Goal: Task Accomplishment & Management: Complete application form

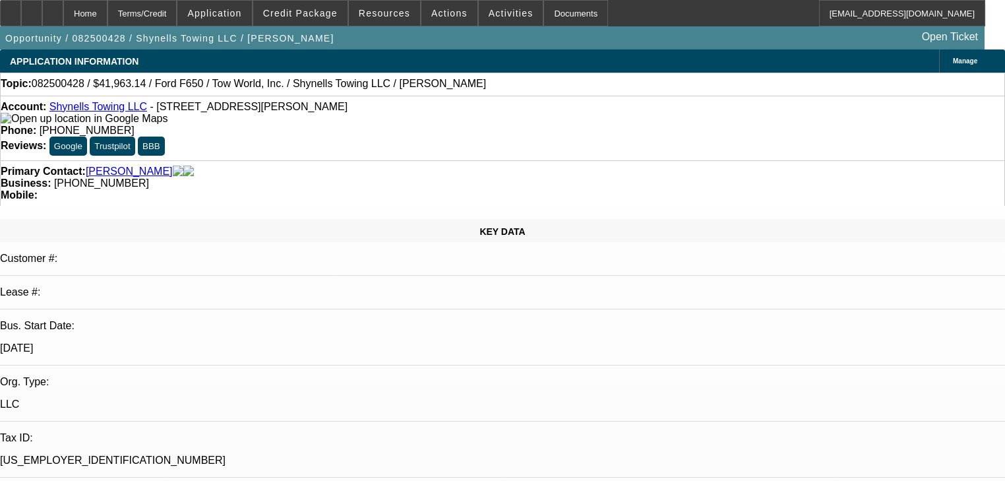
select select "0"
select select "2"
select select "0"
select select "1"
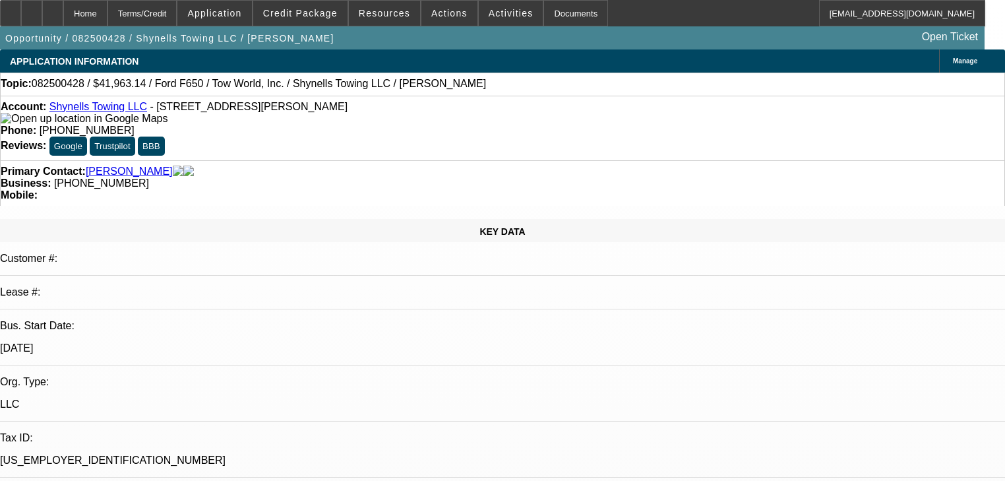
select select "0"
select select "2"
select select "0"
select select "1"
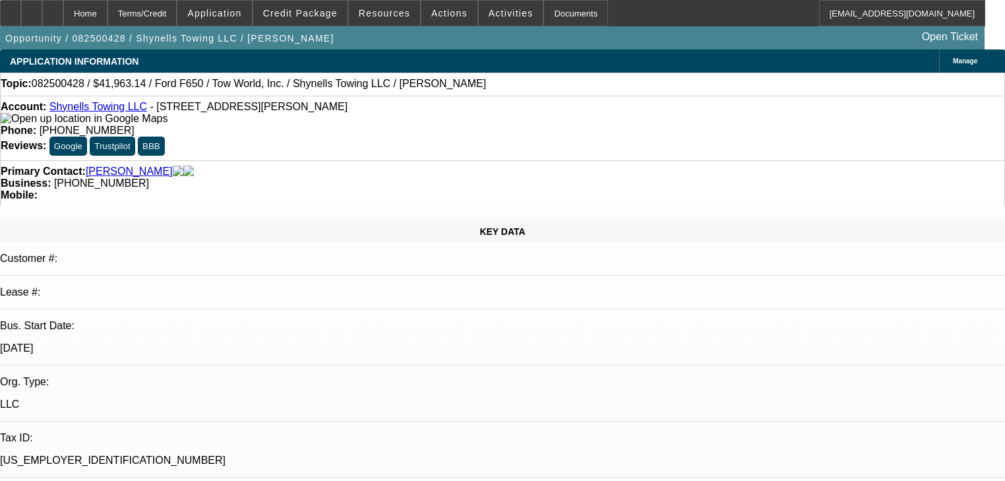
select select "0"
select select "2"
select select "0"
select select "1"
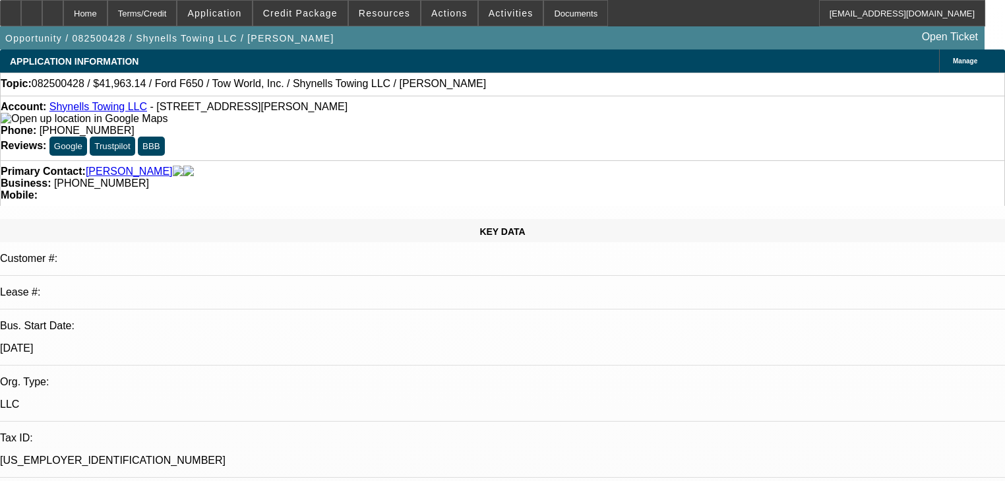
select select "0"
select select "2"
select select "0"
select select "21"
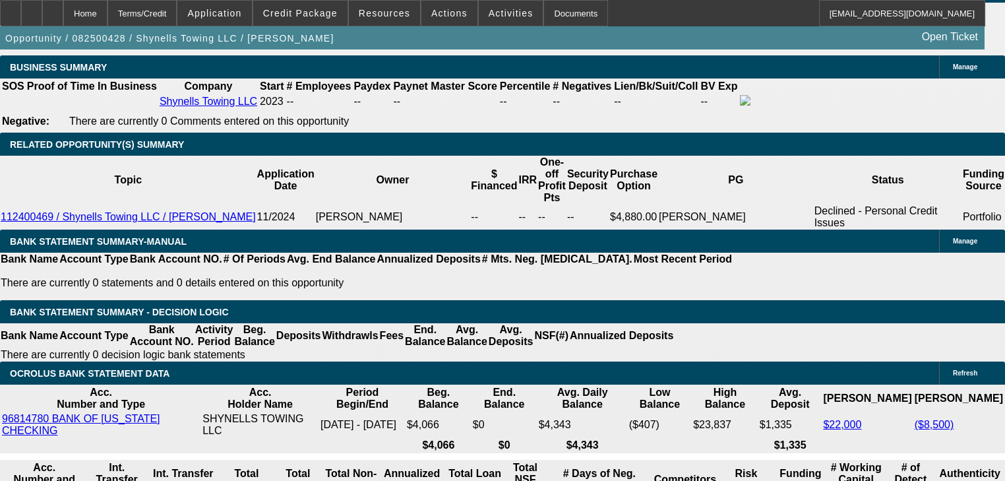
scroll to position [2005, 0]
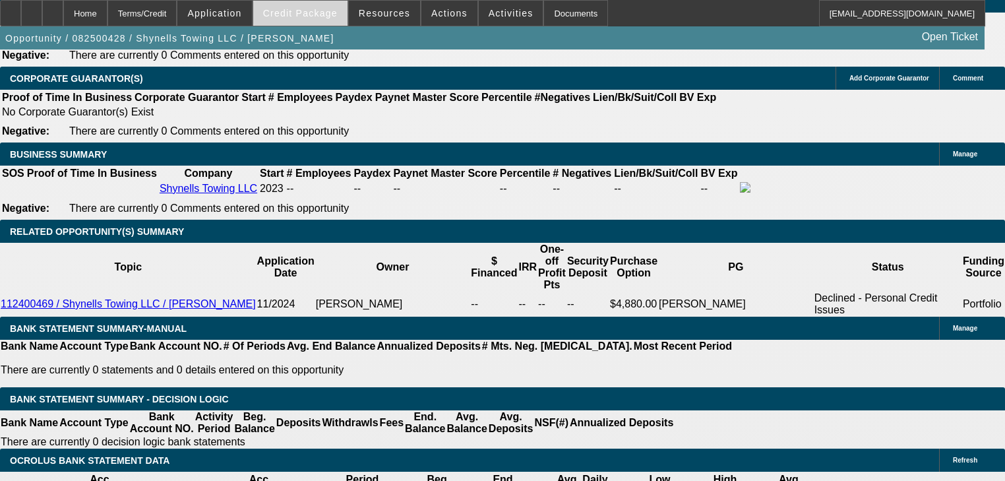
click at [297, 13] on span "Credit Package" at bounding box center [300, 13] width 75 height 11
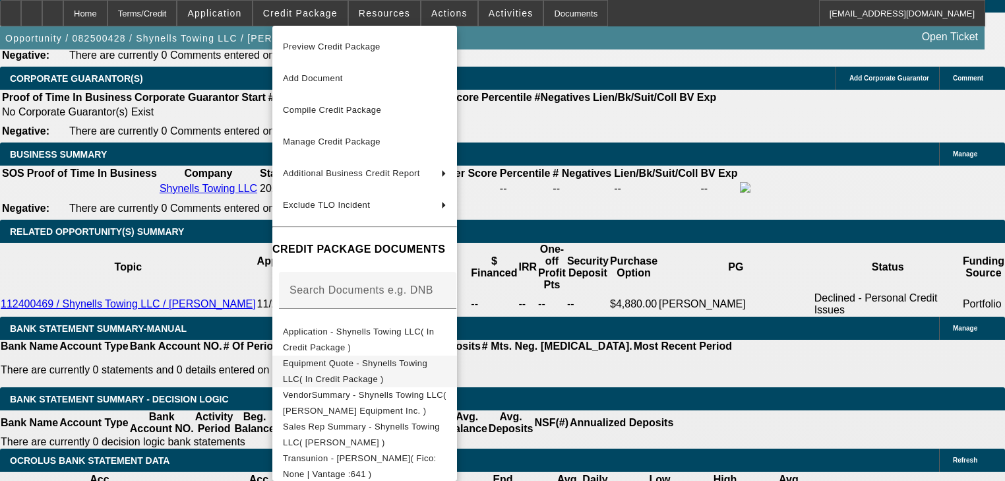
click at [446, 371] on span "Equipment Quote - Shynells Towing LLC( In Credit Package )" at bounding box center [365, 371] width 164 height 32
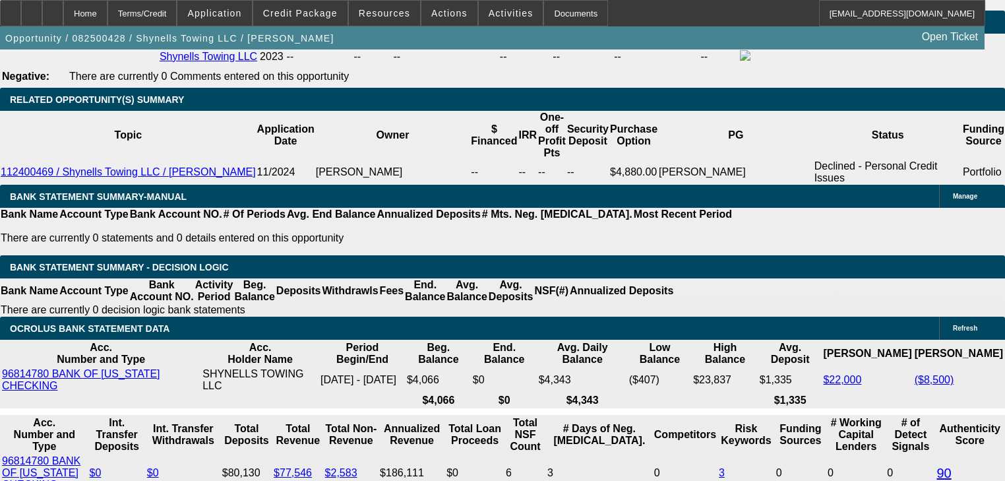
scroll to position [2163, 0]
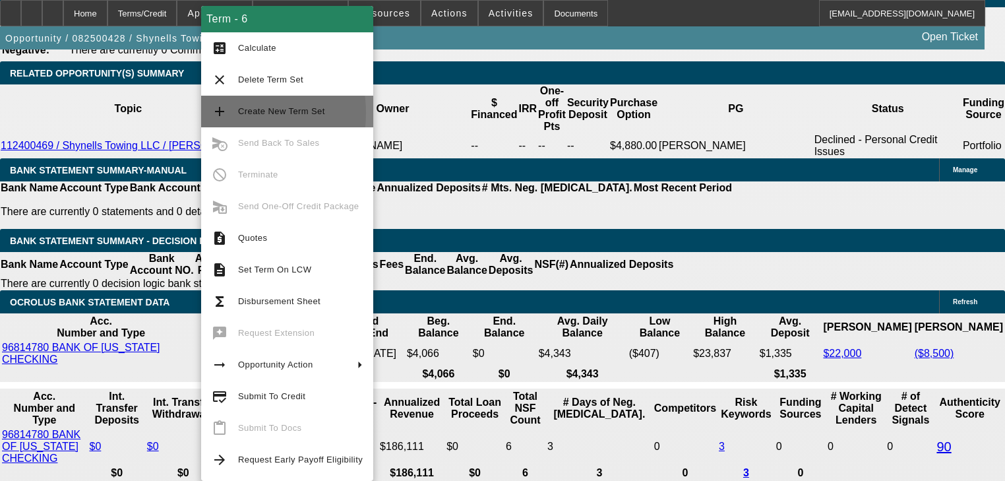
click at [229, 113] on button "add Create New Term Set" at bounding box center [287, 112] width 172 height 32
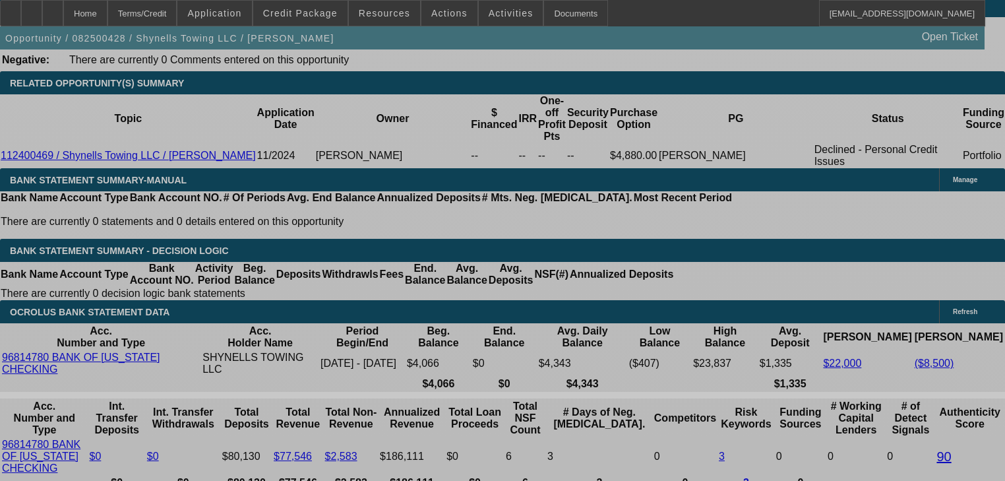
select select "0"
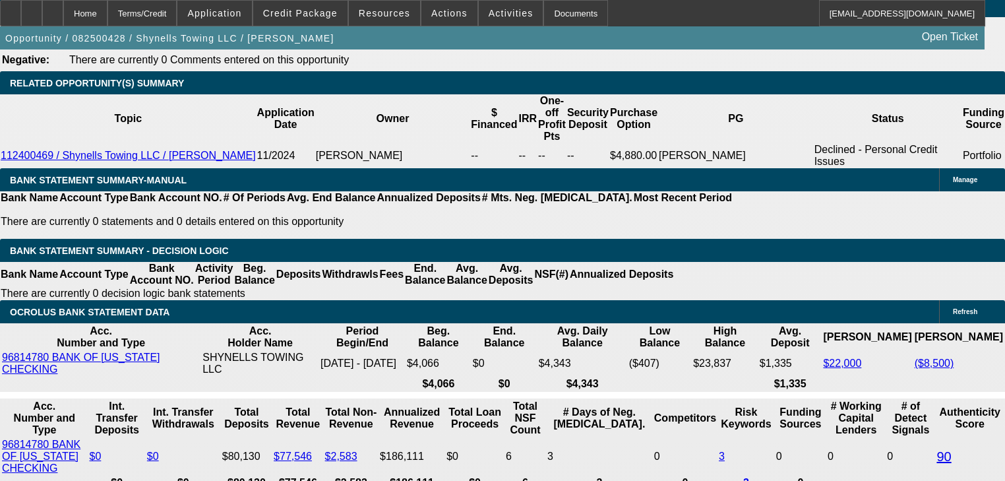
select select "0"
select select "2"
select select "0"
select select "1"
select select "0"
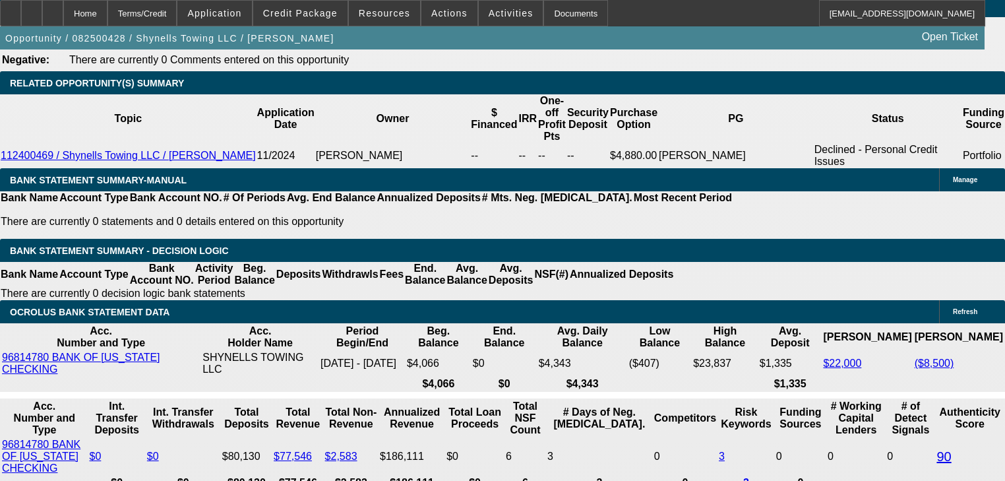
select select "0"
select select "2"
select select "0"
select select "1"
select select "0"
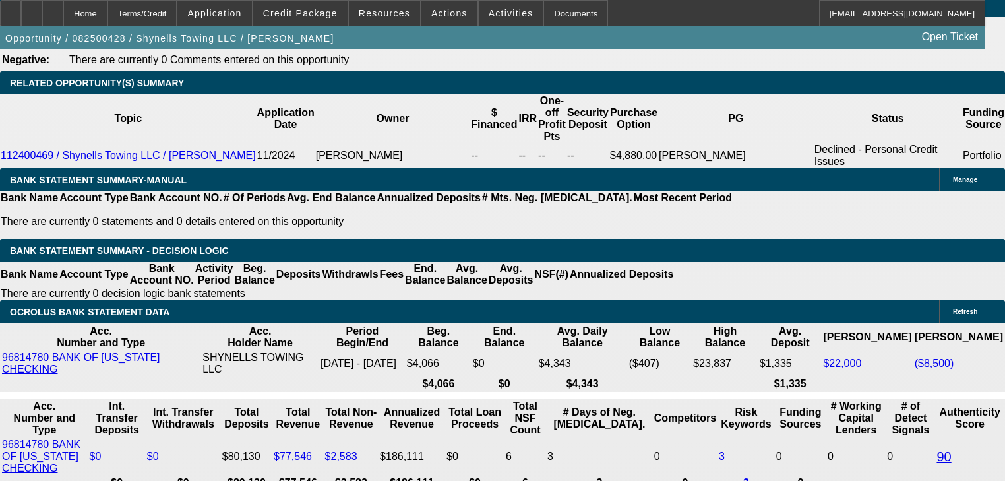
select select "0"
select select "2"
select select "0"
select select "1"
select select "0"
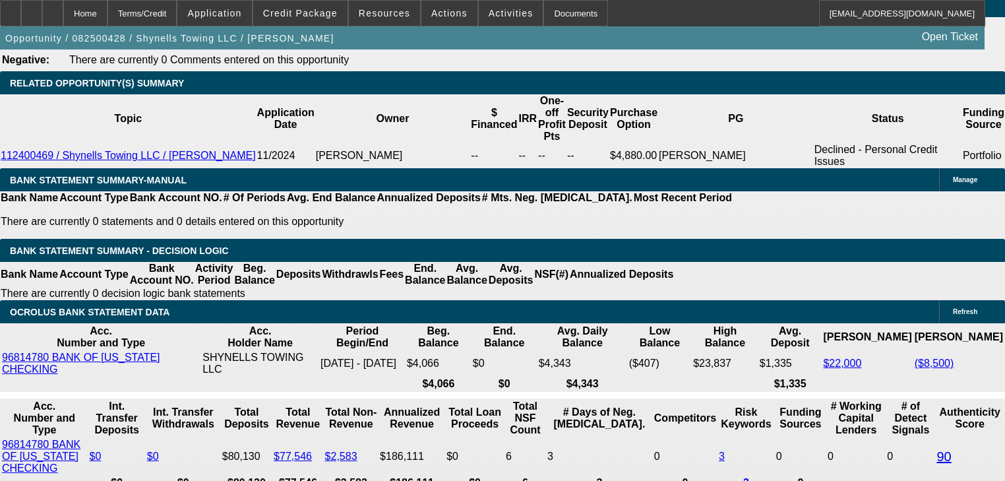
select select "0"
select select "2"
select select "0"
select select "1"
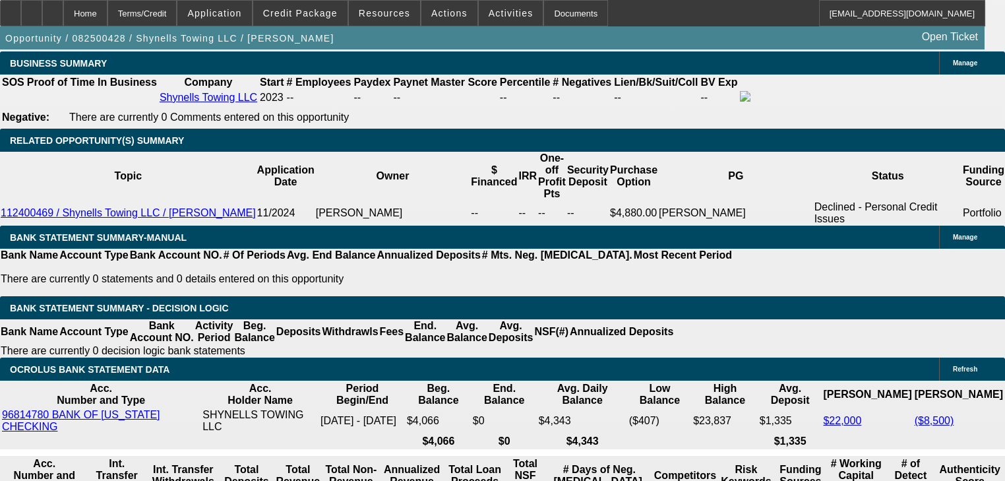
scroll to position [2095, 0]
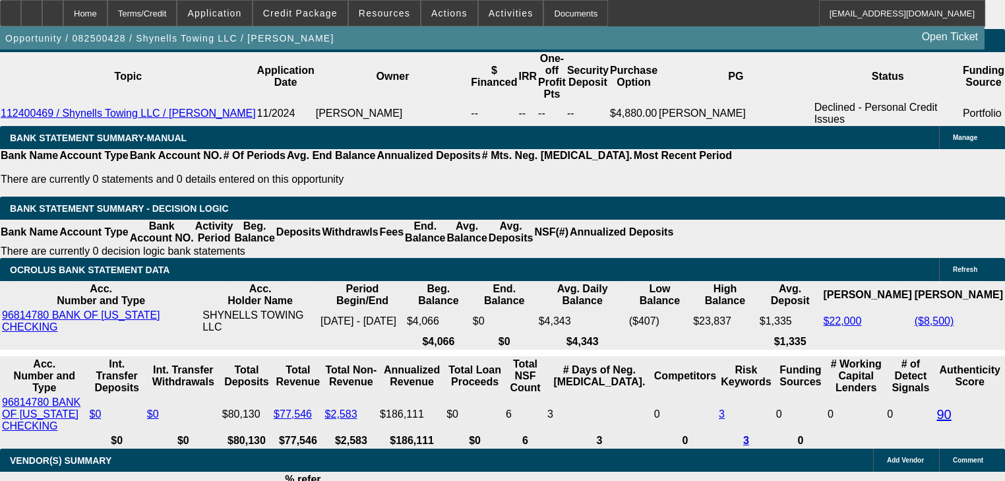
scroll to position [2042, 0]
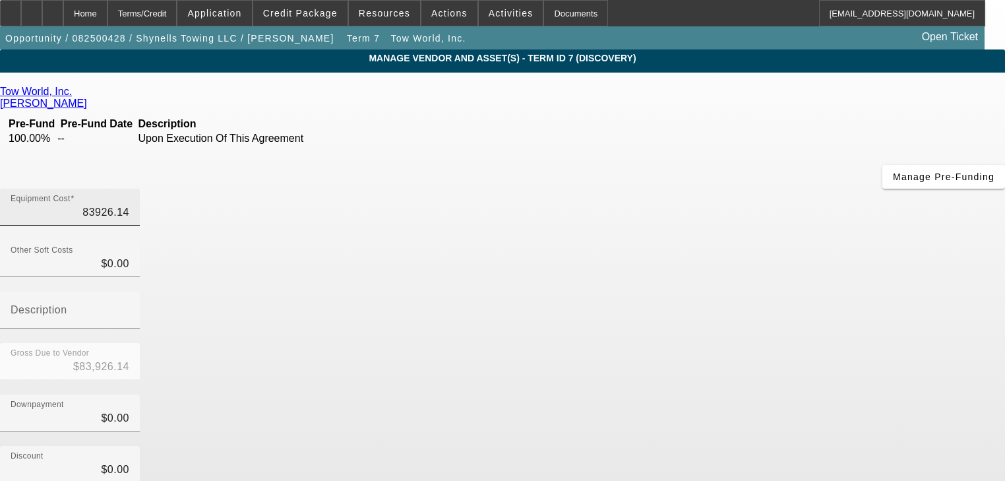
click at [129, 204] on input "83926.14" at bounding box center [70, 212] width 119 height 16
type input "7"
type input "$7.00"
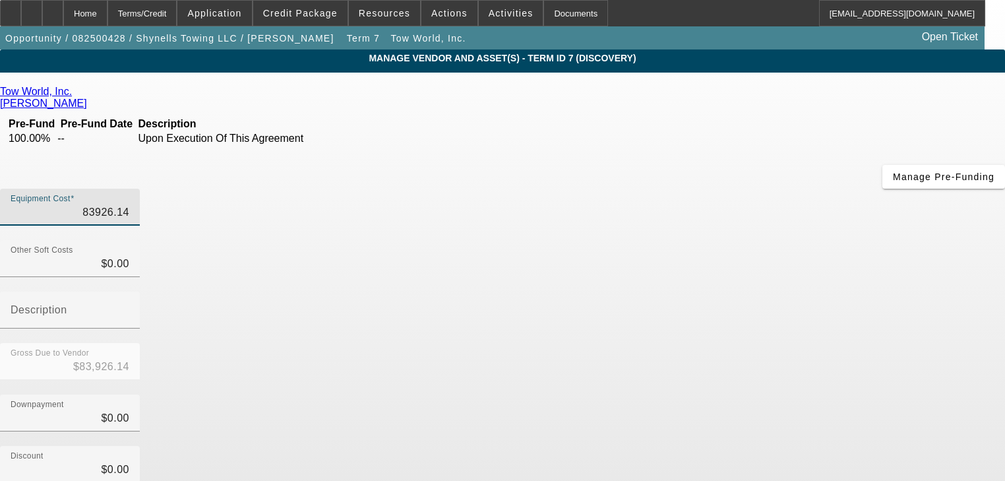
type input "$7.00"
type input "76"
type input "$76.00"
type input "766"
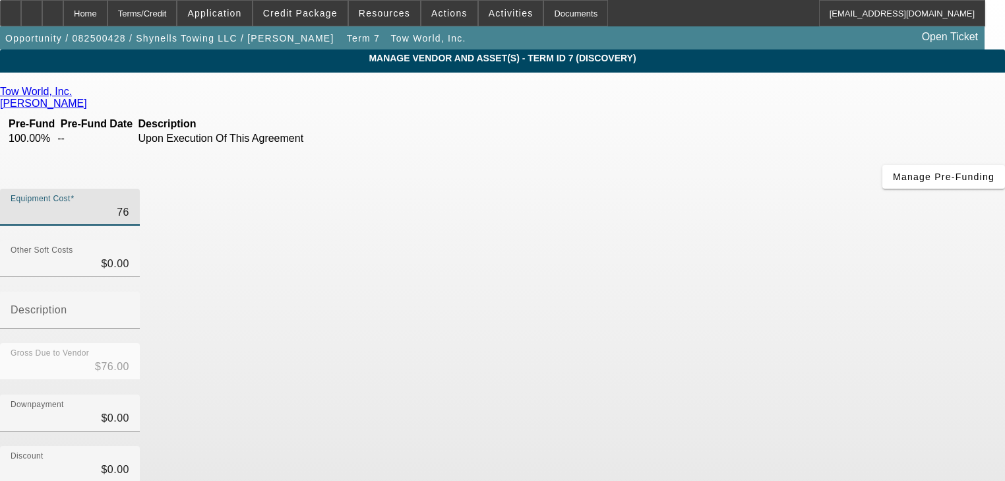
type input "$766.00"
type input "7668"
type input "$7,668.00"
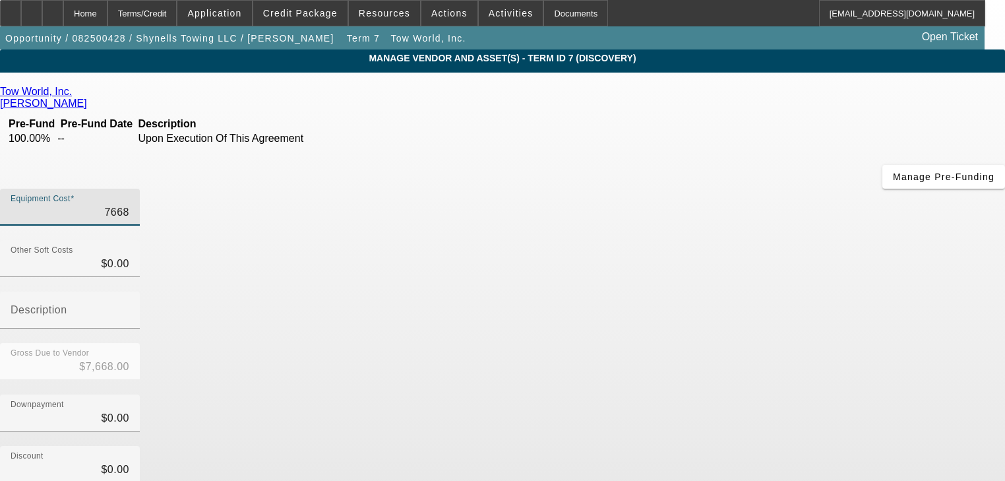
type input "76685"
type input "$76,685.00"
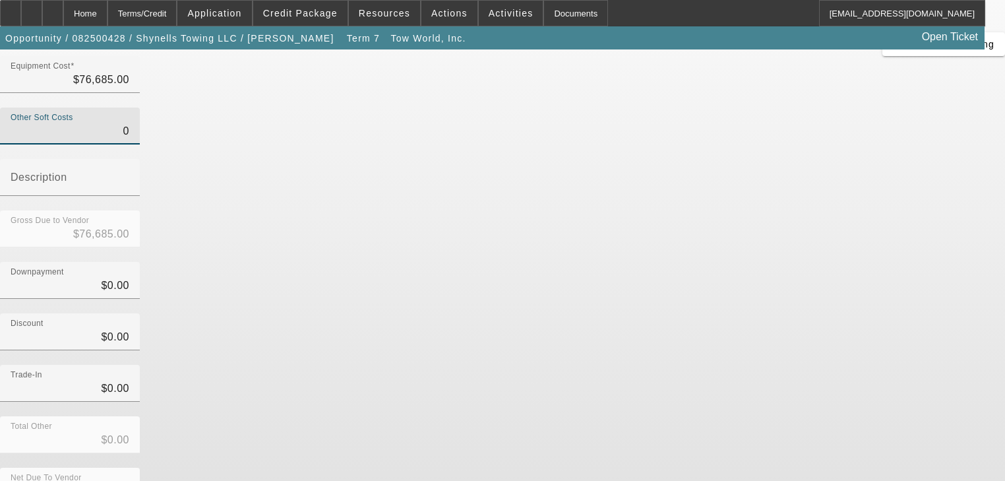
scroll to position [135, 0]
type input "$0.00"
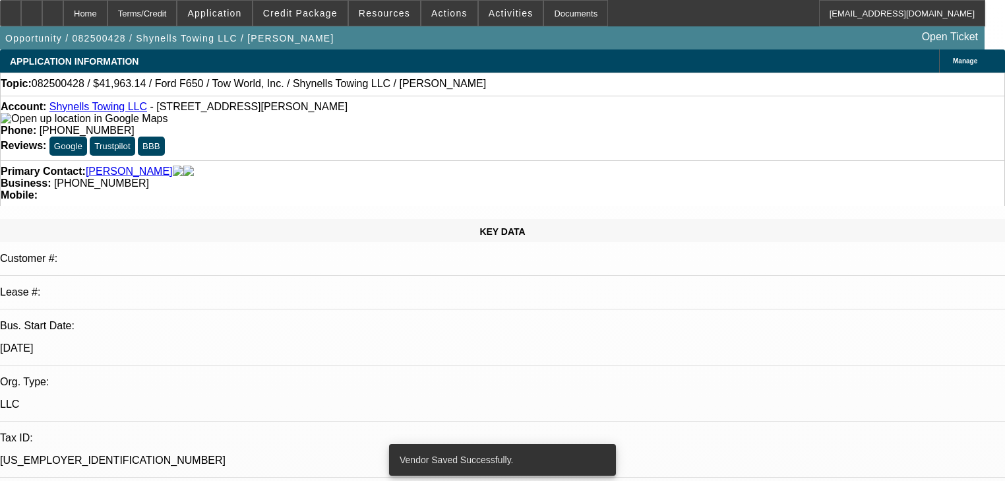
select select "0"
select select "2"
select select "0"
select select "1"
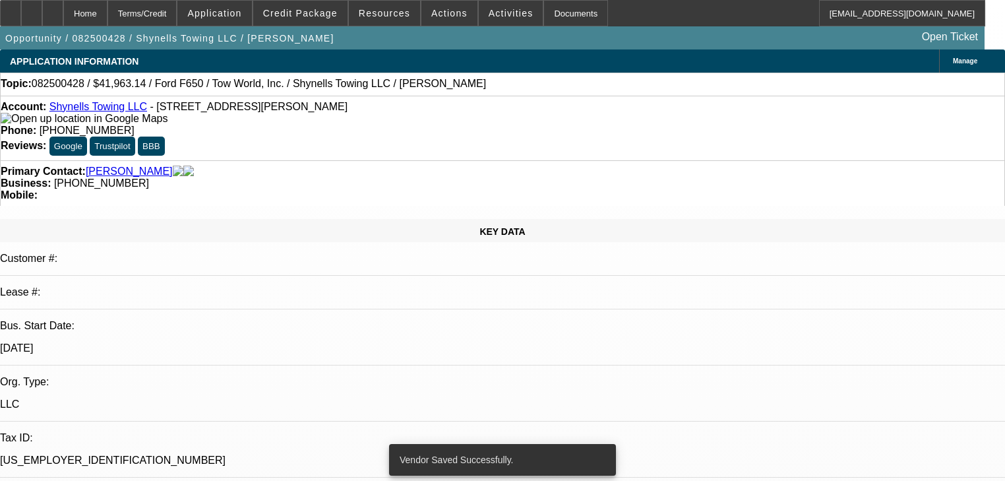
select select "0"
select select "2"
select select "0"
select select "1"
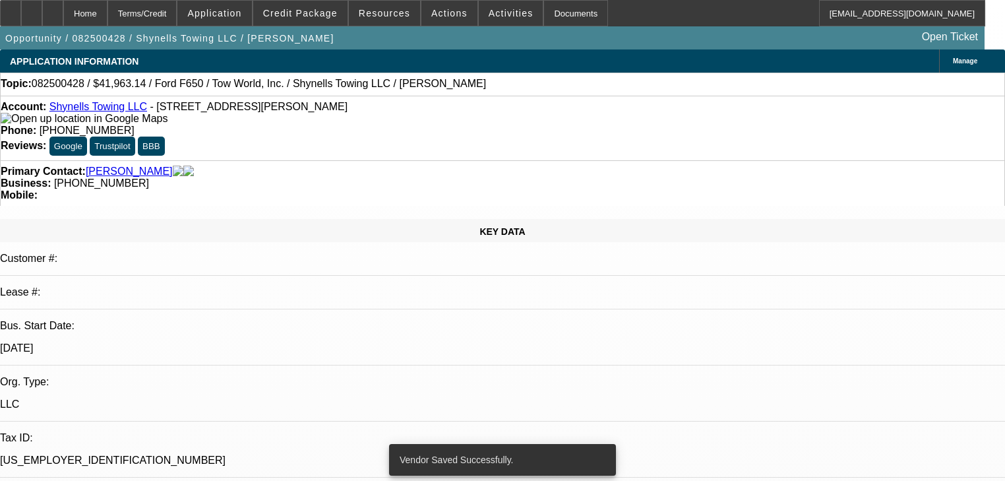
select select "0"
select select "2"
select select "0"
select select "1"
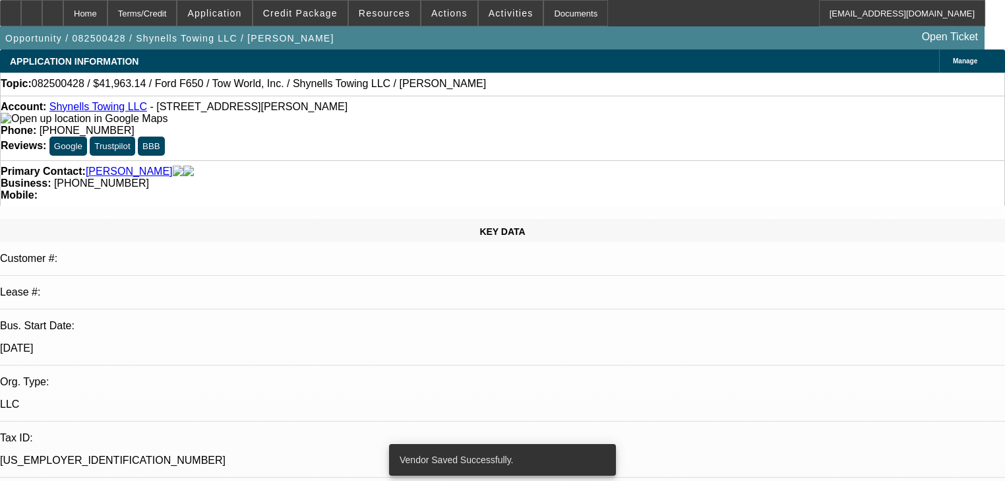
select select "0"
select select "2"
select select "0"
select select "1"
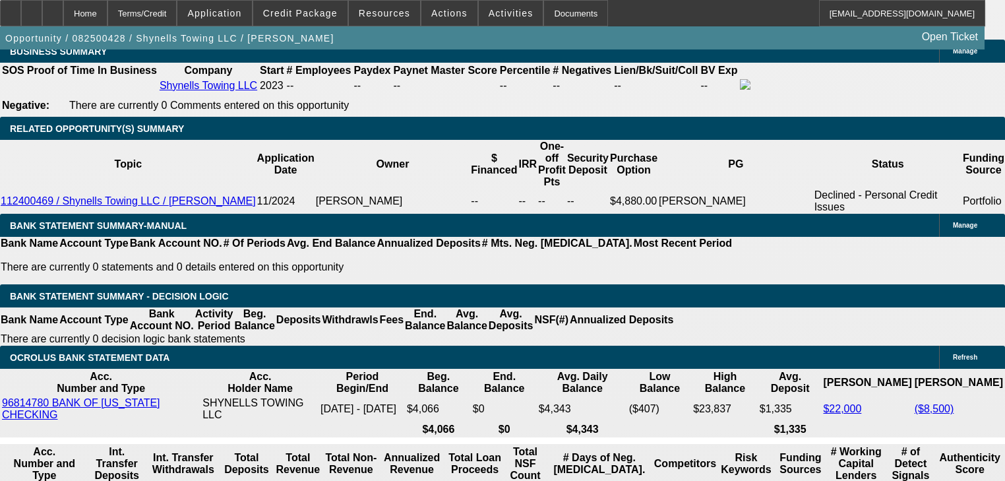
scroll to position [2110, 0]
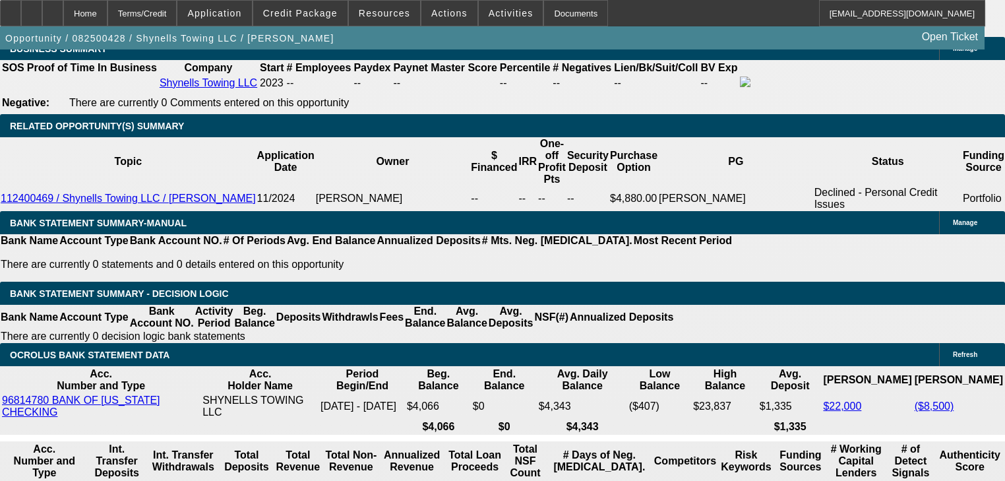
select select "0.2"
type input "$15,337.00"
type input "UNKNOWN"
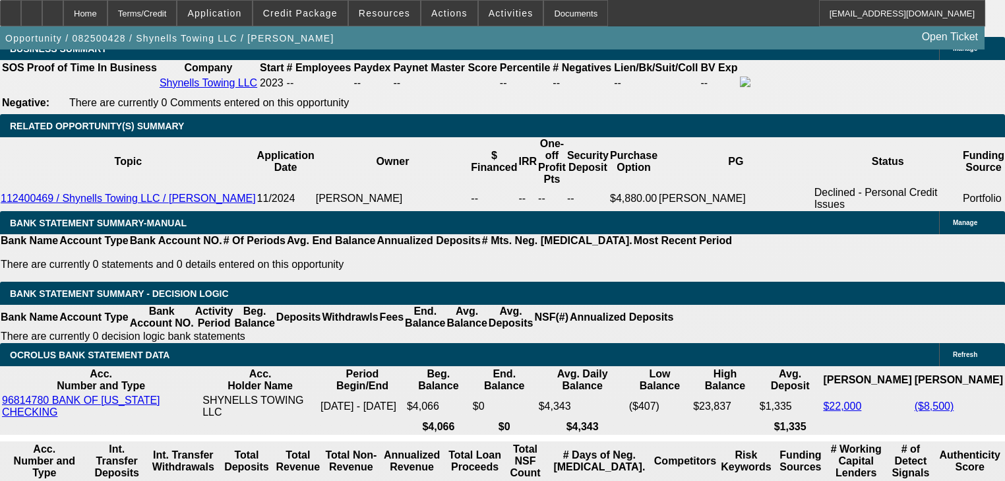
type input "$3,015.99"
type input "$32,000.00"
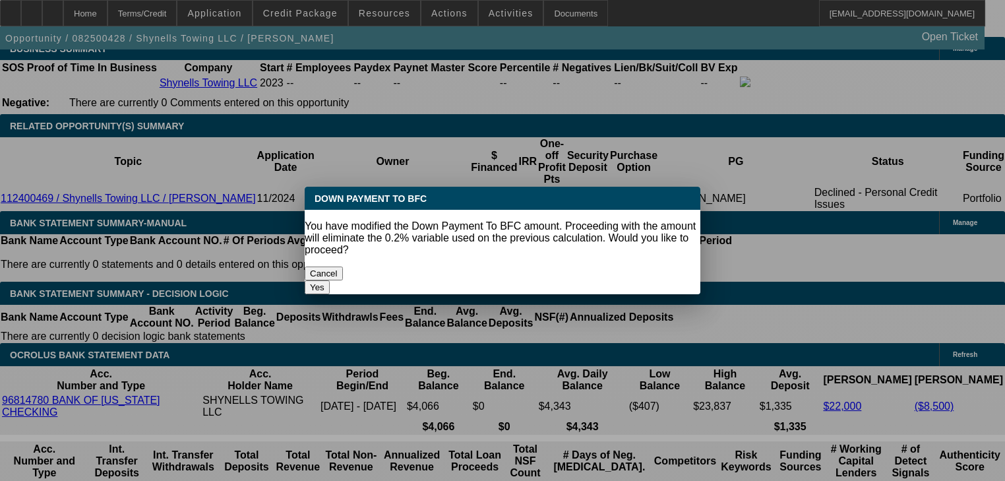
scroll to position [0, 0]
click at [330, 280] on button "Yes" at bounding box center [317, 287] width 25 height 14
select select "0"
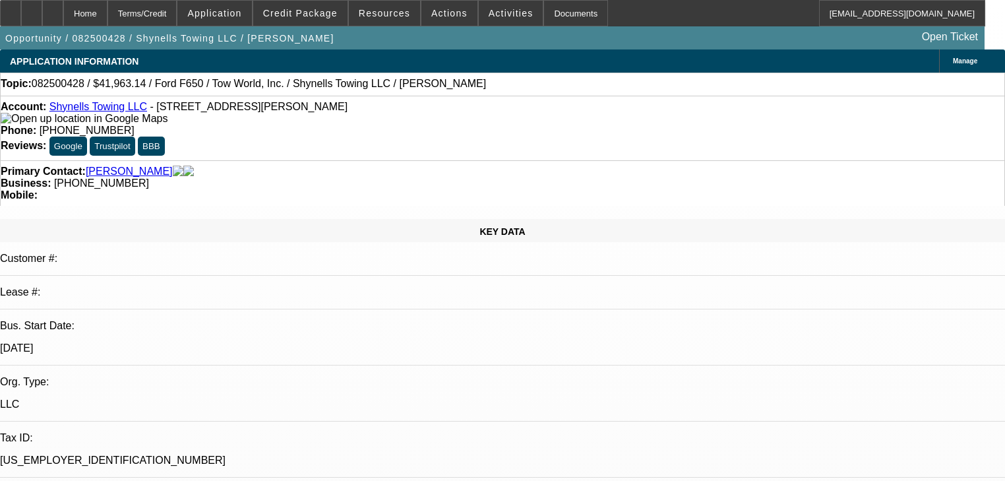
scroll to position [2110, 0]
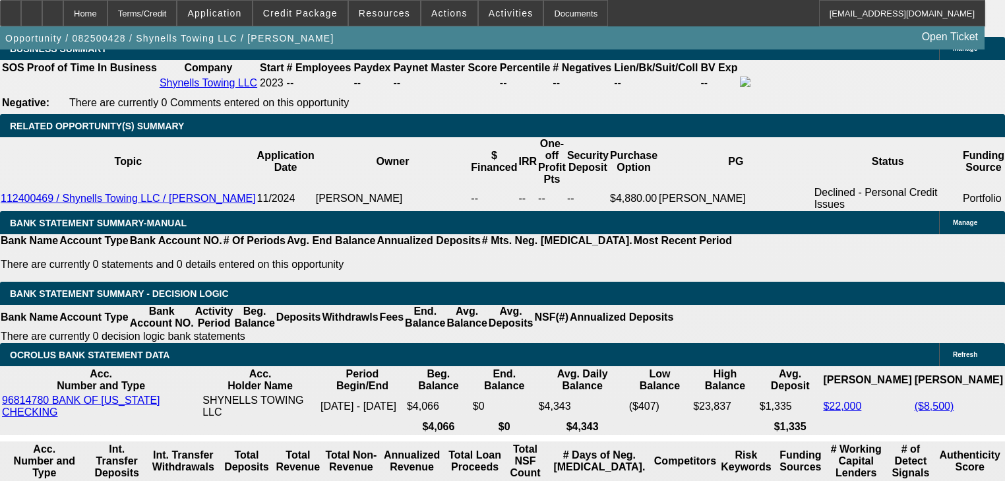
type input "$2,196.80"
type input "4"
type input "$12,160.56"
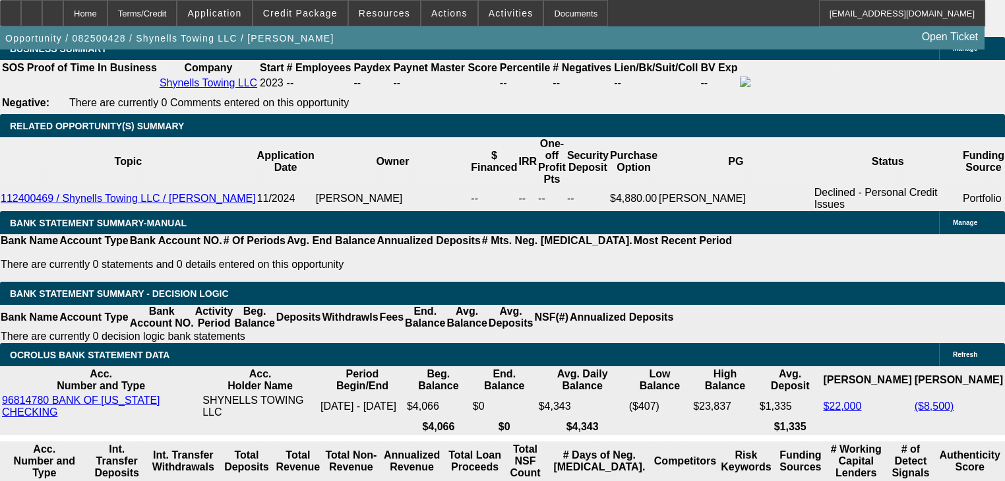
type input "48"
type input "$1,929.29"
type input "48"
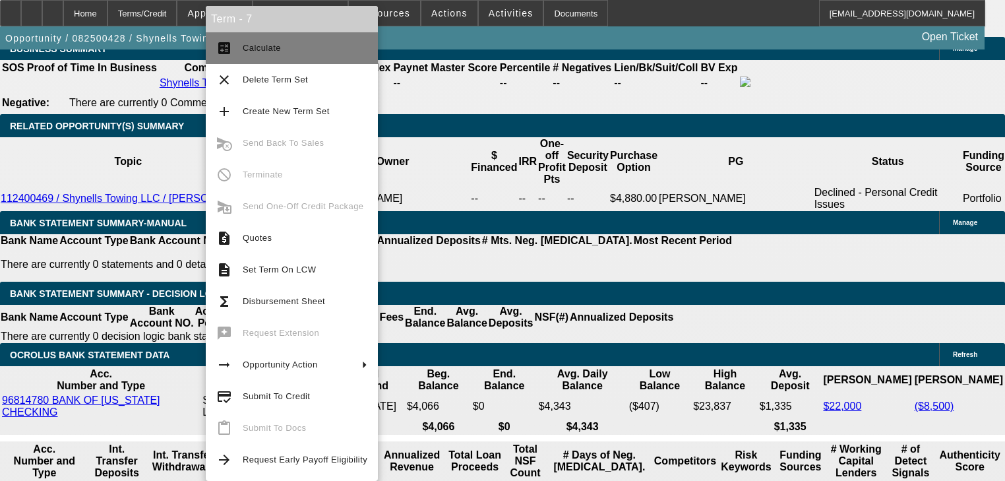
click at [242, 42] on button "calculate Calculate" at bounding box center [292, 48] width 172 height 32
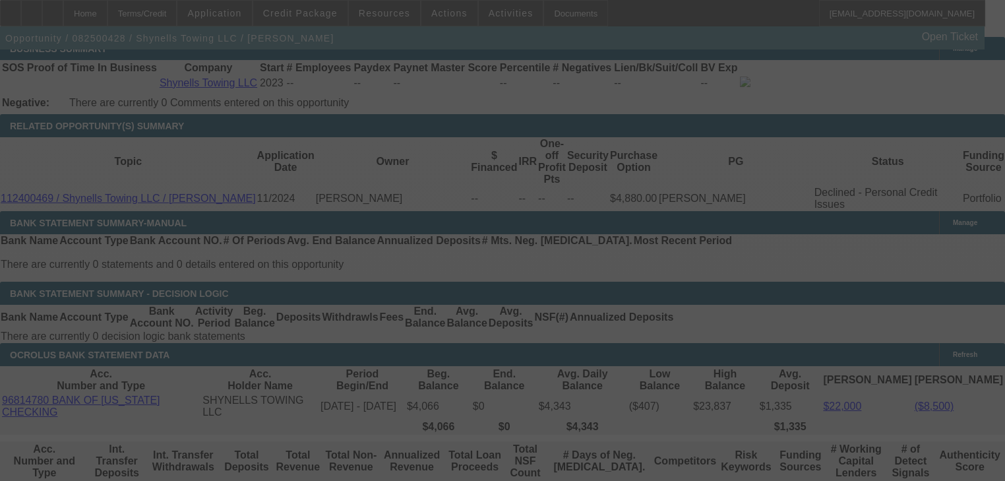
select select "0"
select select "2"
select select "0"
select select "1"
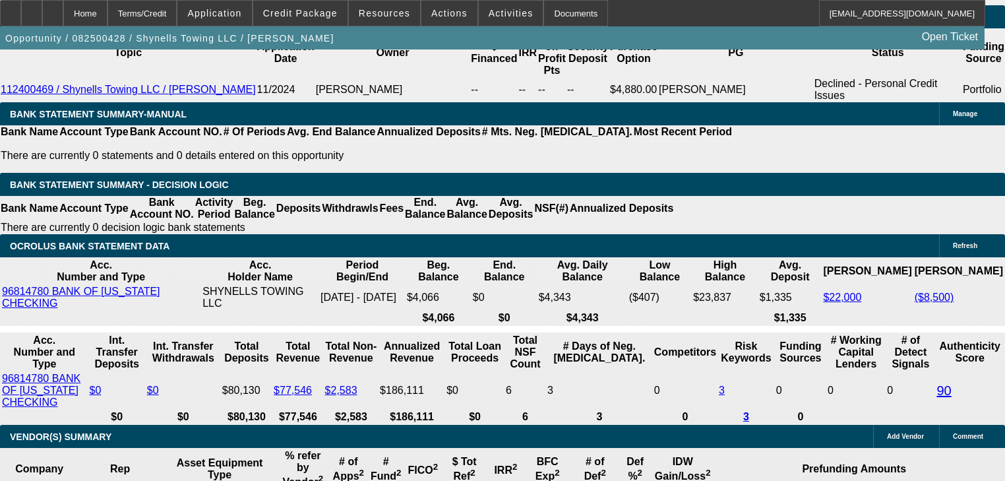
scroll to position [2216, 0]
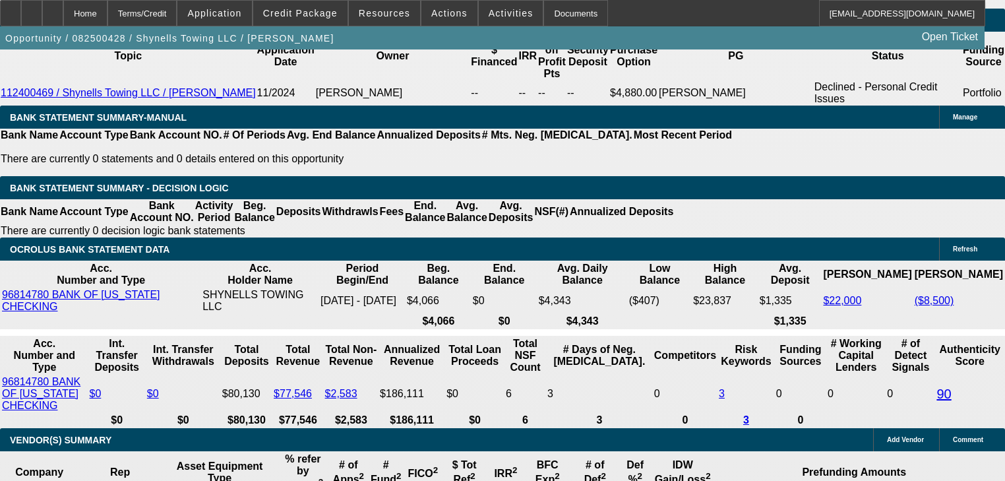
select select "0.2"
type input "$15,337.00"
type input "UNKNOWN"
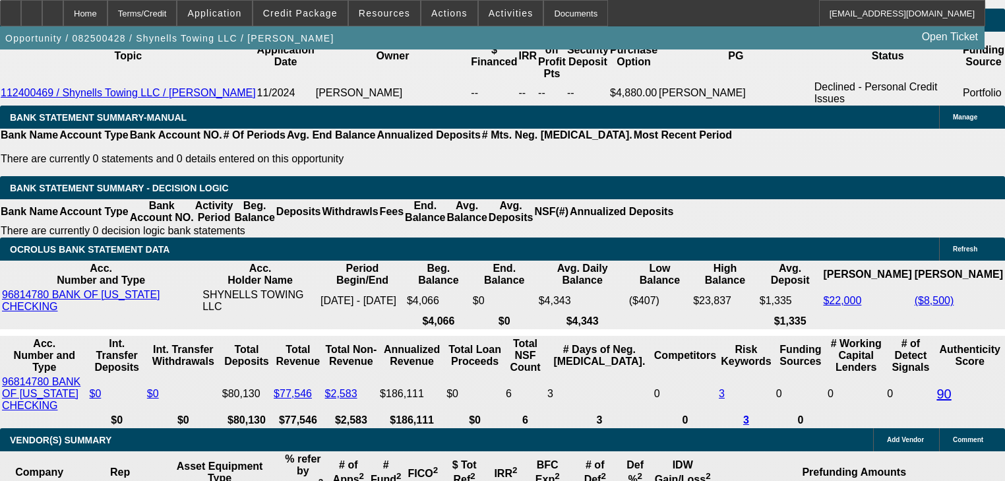
type input "$2,648.72"
type input "$31,000.00"
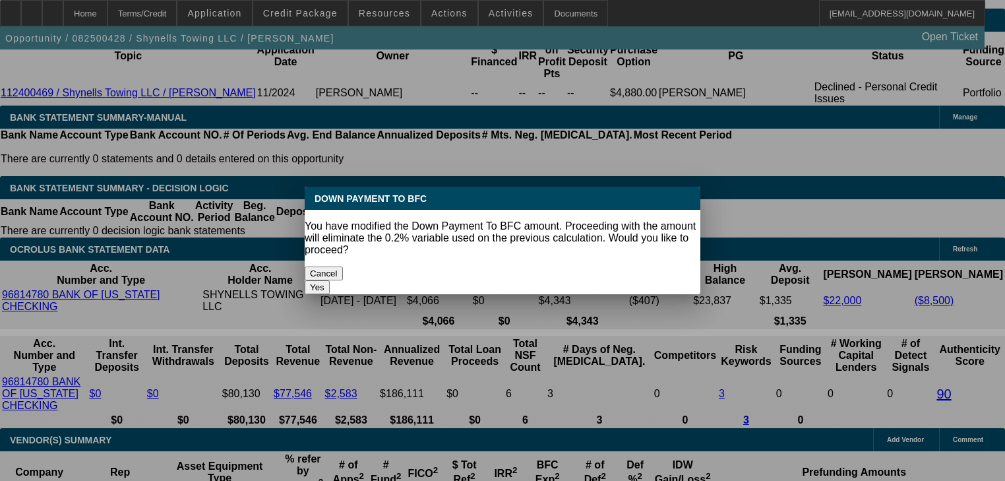
click at [330, 280] on button "Yes" at bounding box center [317, 287] width 25 height 14
select select "0"
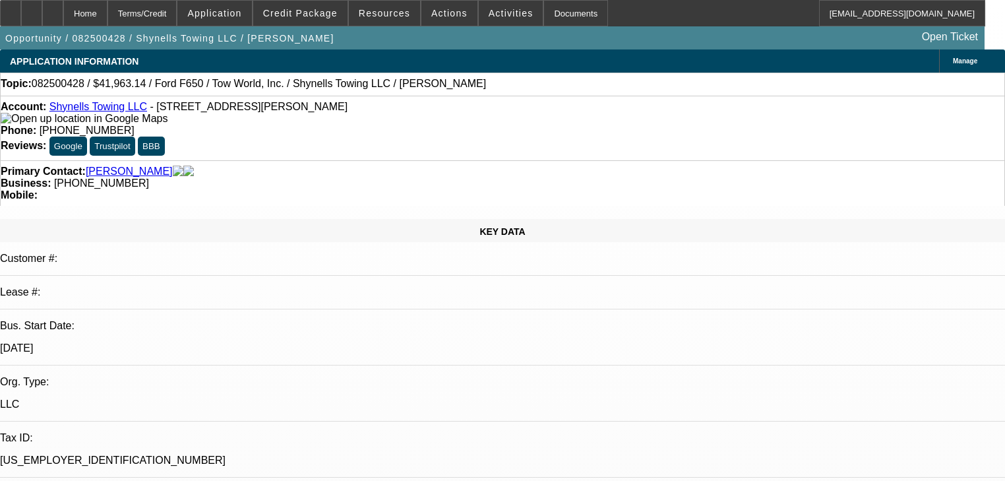
scroll to position [2216, 0]
type input "$1,972.46"
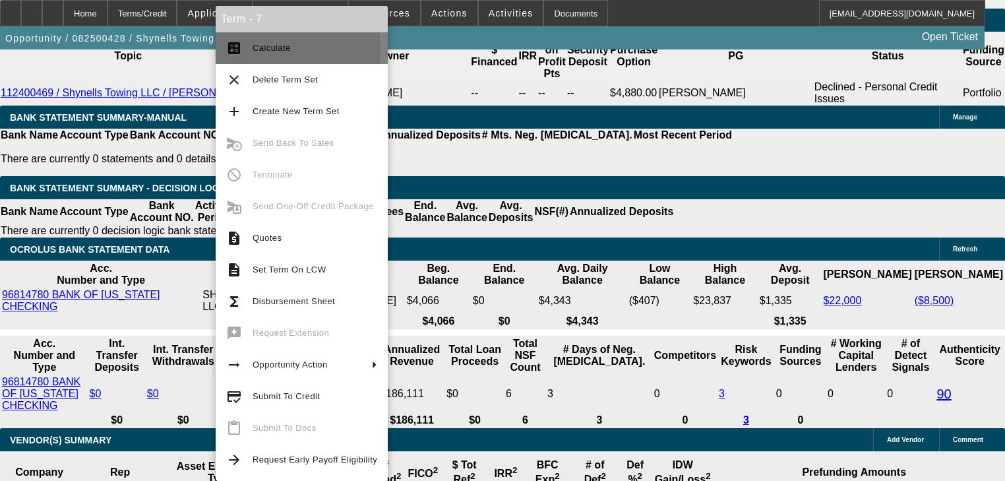
click at [232, 51] on mat-icon "calculate" at bounding box center [234, 48] width 16 height 16
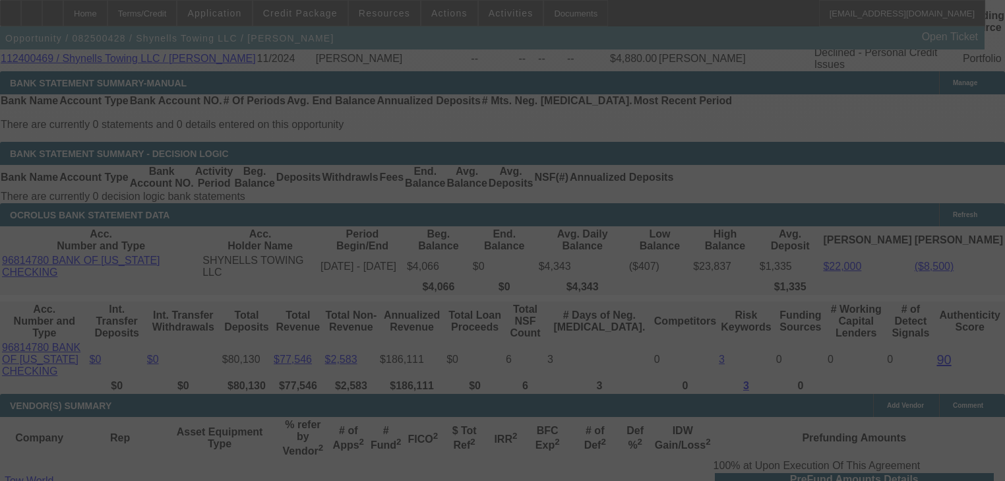
scroll to position [2269, 0]
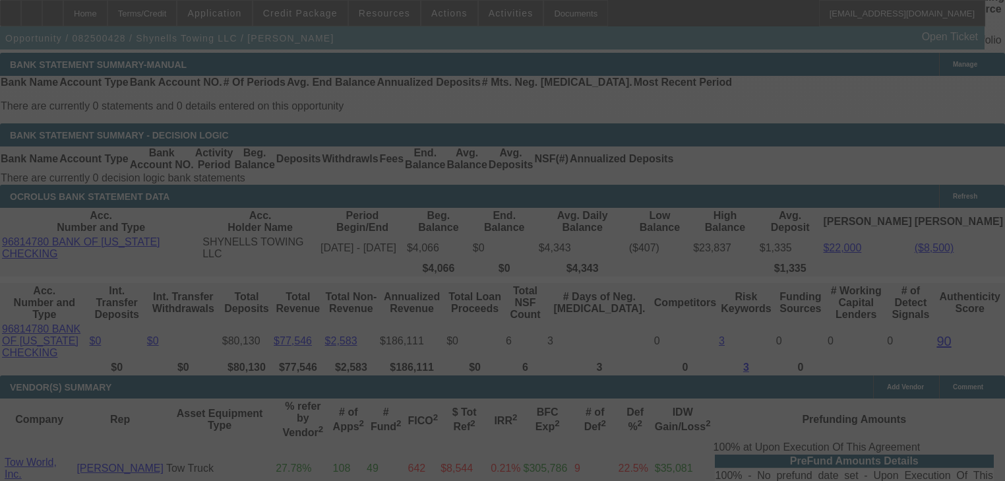
select select "0"
select select "2"
select select "0"
select select "1"
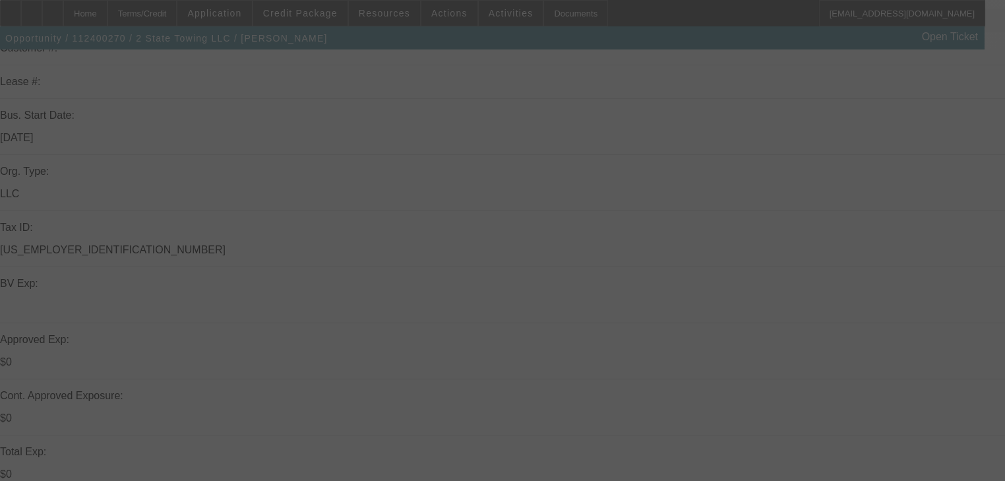
scroll to position [211, 0]
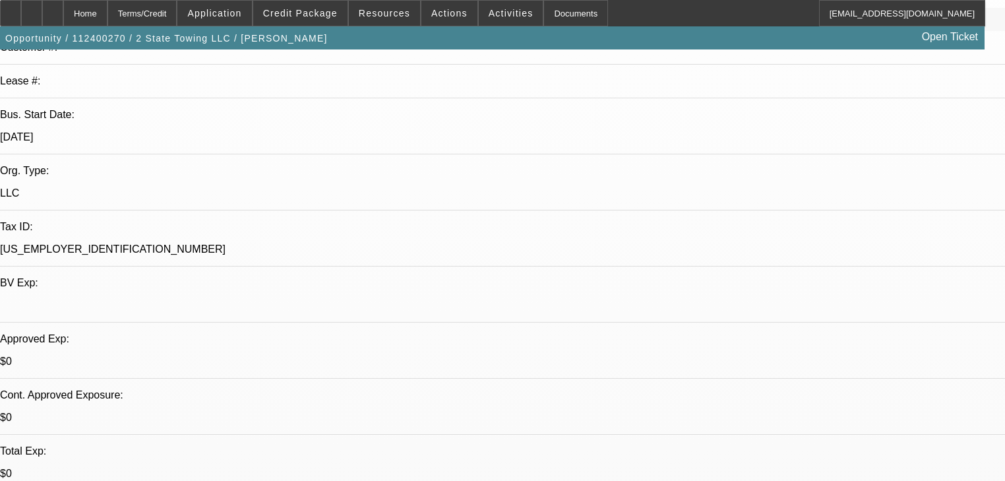
select select "0"
select select "6"
select select "0"
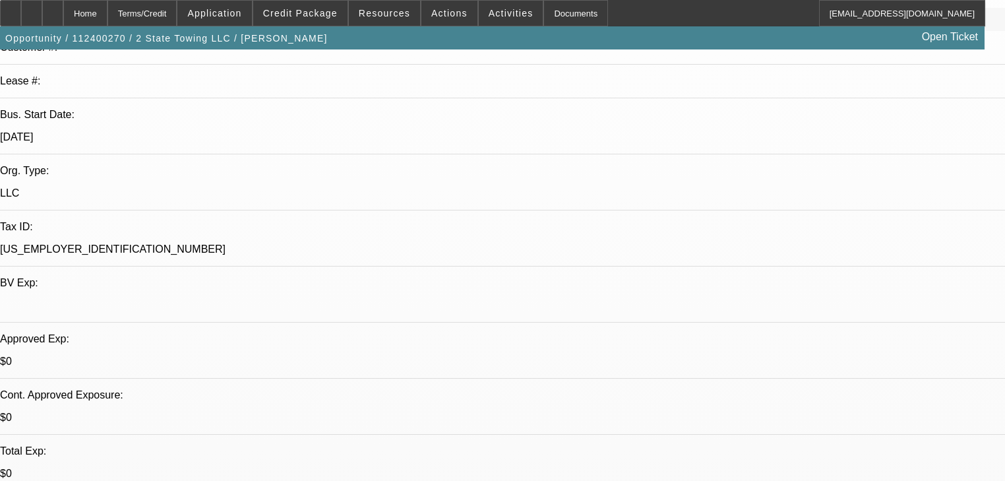
select select "0"
select select "0.1"
select select "4"
select select "0"
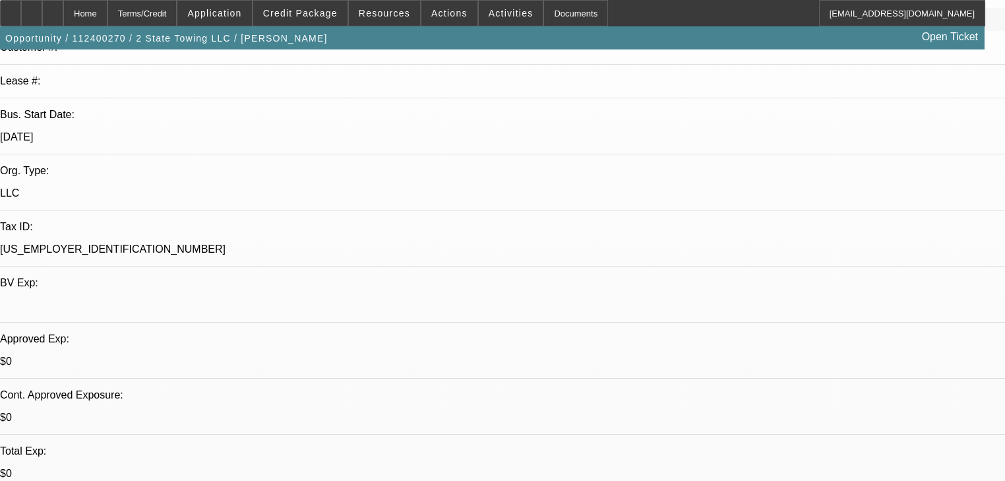
select select "0.1"
select select "4"
select select "0"
select select "0.1"
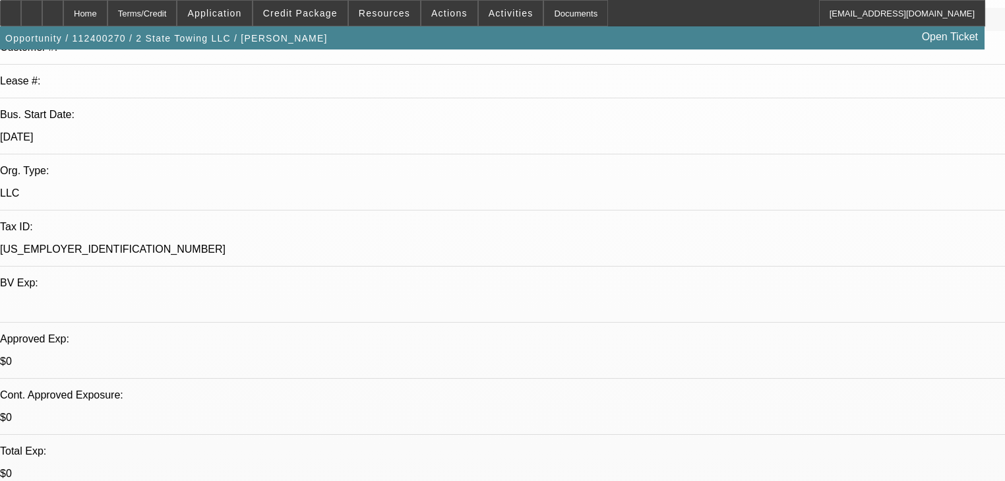
select select "4"
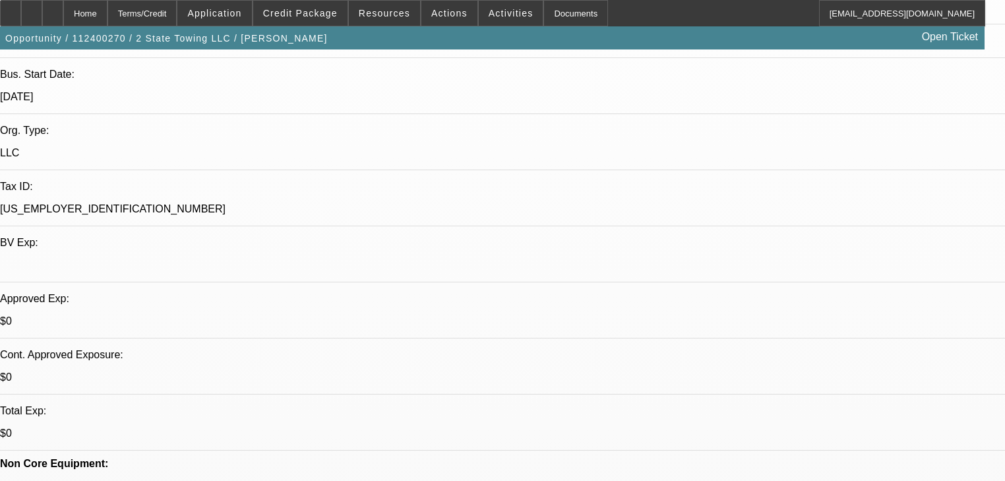
scroll to position [369, 0]
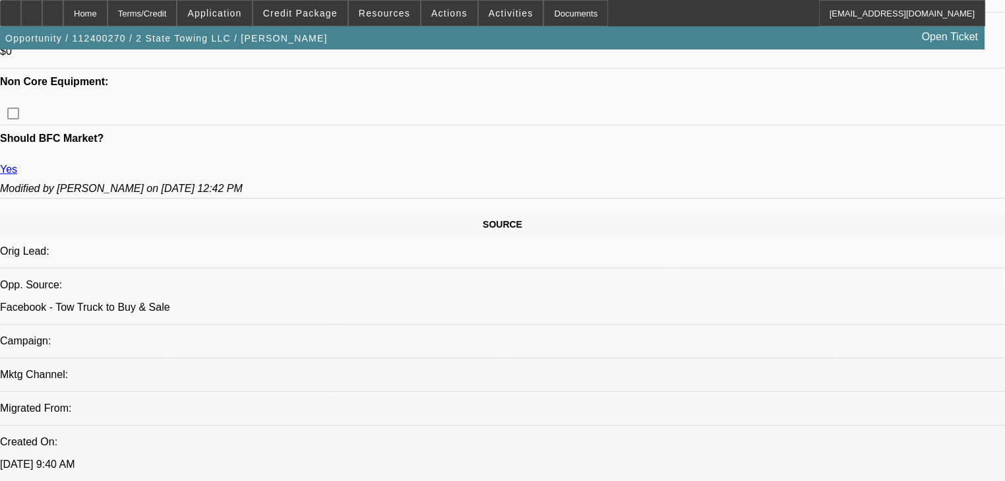
scroll to position [211, 0]
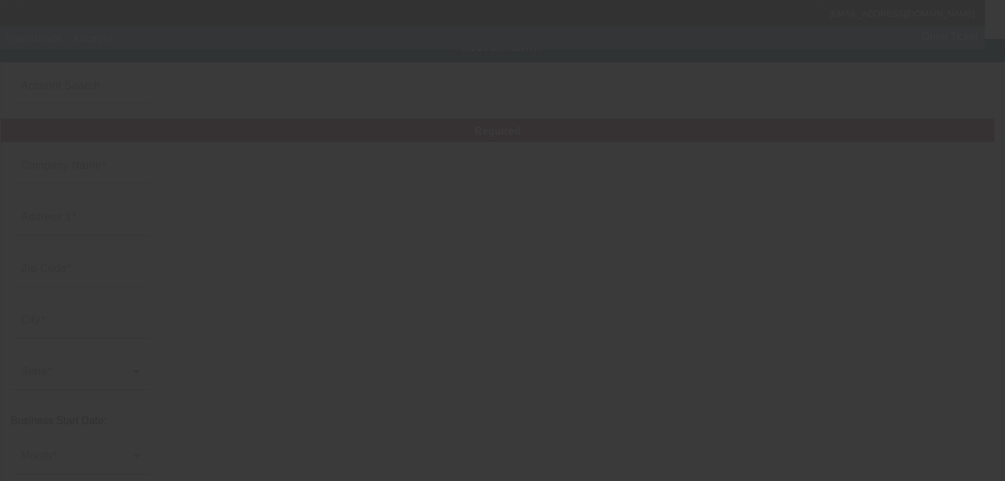
type input "2 State Towing LLC"
type input "864 Ridge Rd"
type input "29860"
type input "North Augusta"
type input "(803) 624-0326"
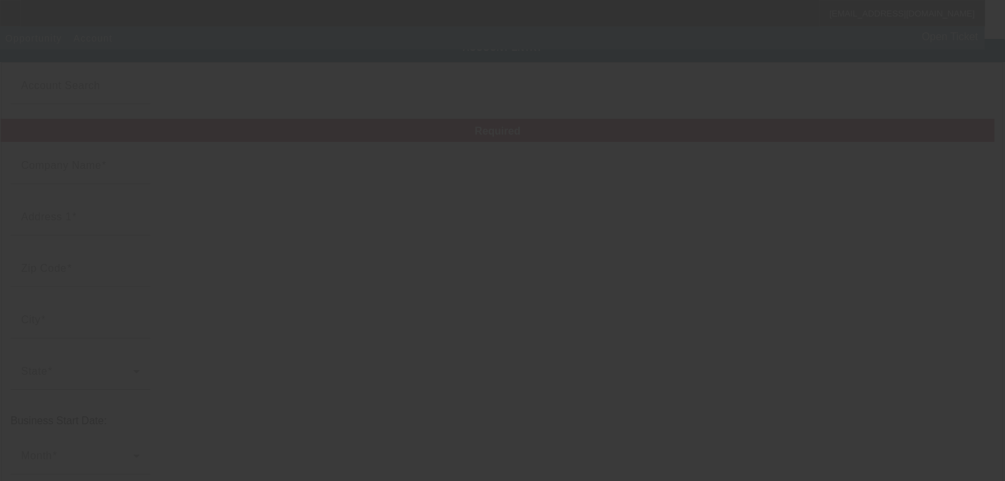
type input "mattthomas0326@gmail.com"
type input "92-2597851"
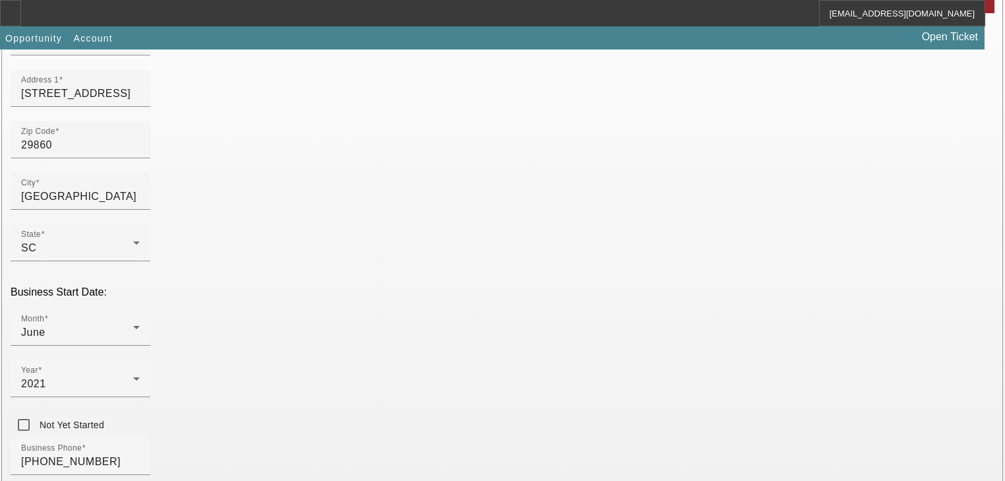
scroll to position [264, 0]
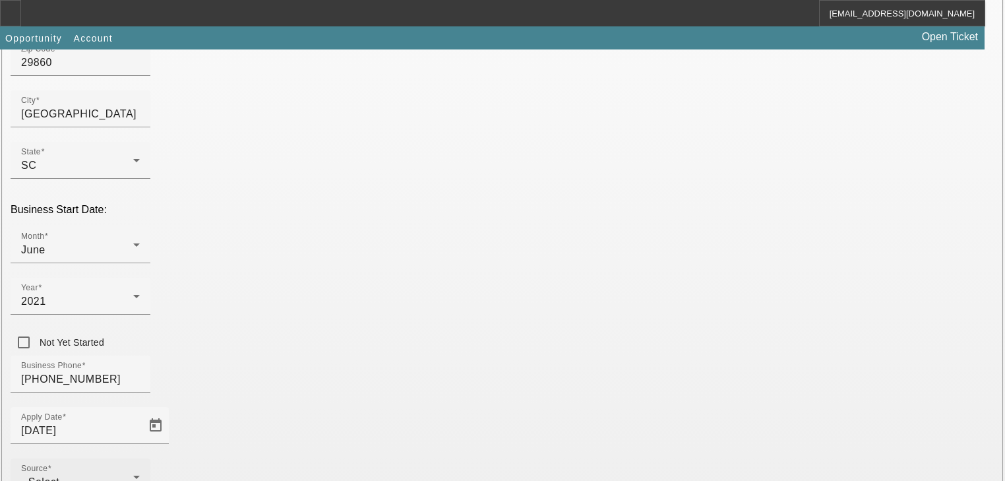
click at [140, 458] on div "Source - Select -" at bounding box center [80, 476] width 119 height 37
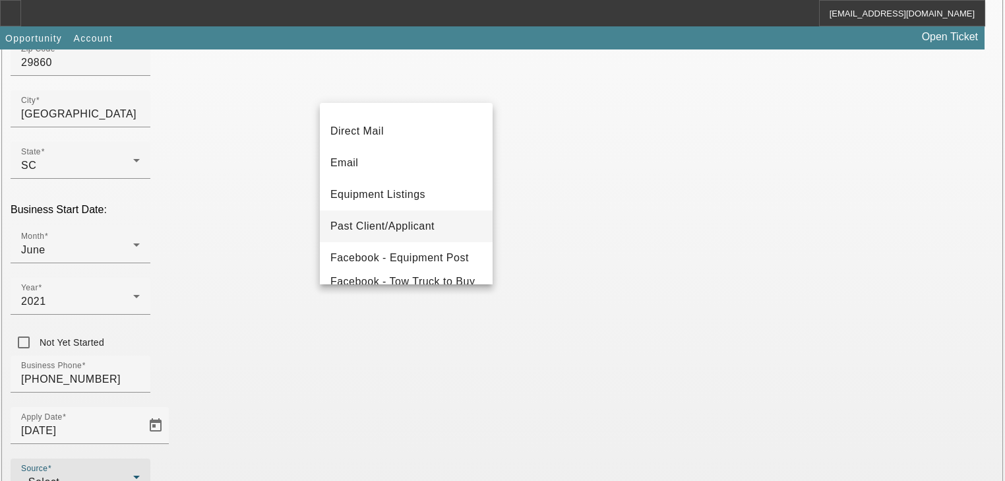
scroll to position [106, 0]
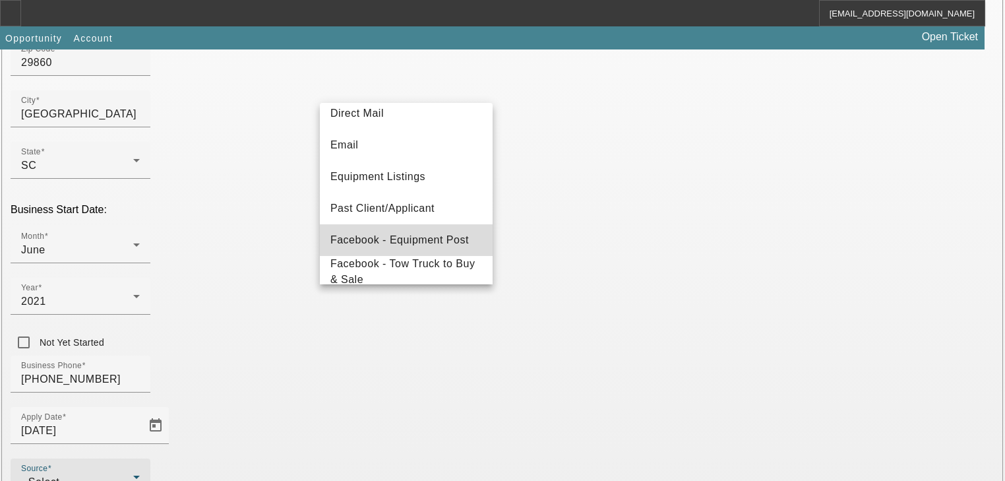
click at [421, 237] on span "Facebook - Equipment Post" at bounding box center [399, 240] width 138 height 16
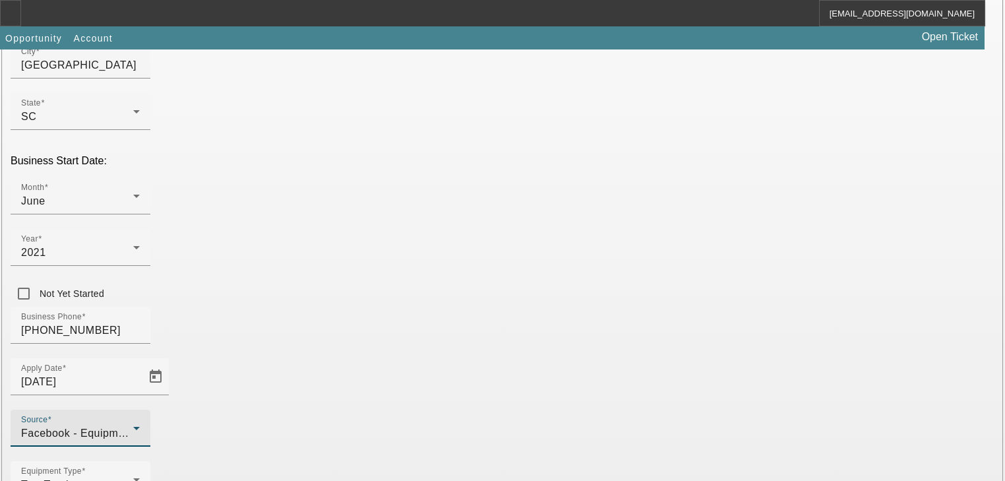
scroll to position [347, 0]
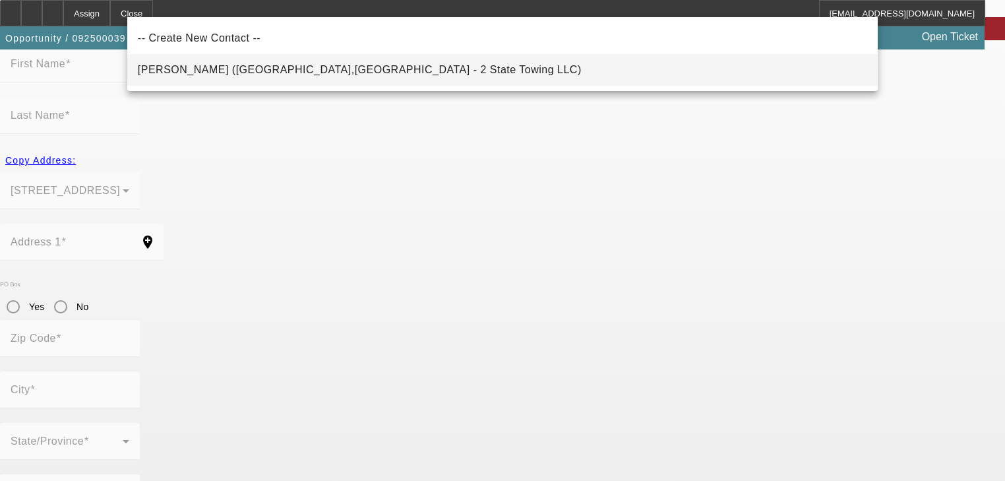
click at [262, 61] on mat-option "Thomas, Matthew (North Augusta,SC - 2 State Towing LLC)" at bounding box center [502, 70] width 750 height 32
type input "Thomas, Matthew (North Augusta,SC - 2 State Towing LLC)"
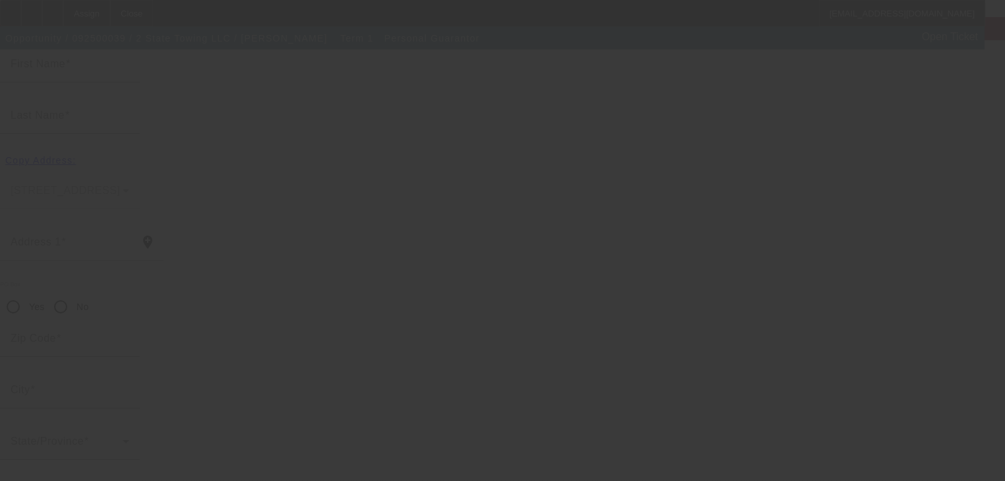
scroll to position [157, 0]
type input "Matthew"
type input "Thomas"
type input "864 Ridge Road"
radio input "true"
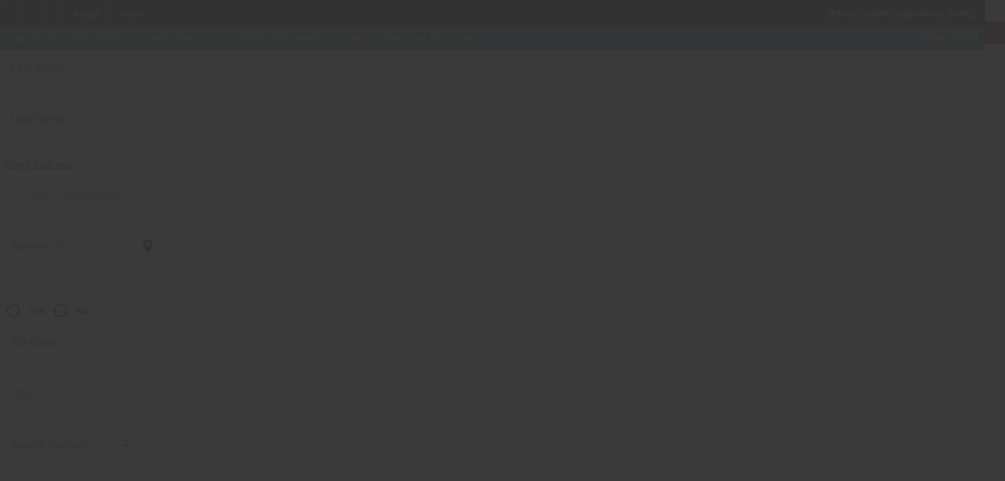
type input "29860"
type input "North Augusta"
type input "(803) 624-0326"
type input "100"
type input "250-85-2787"
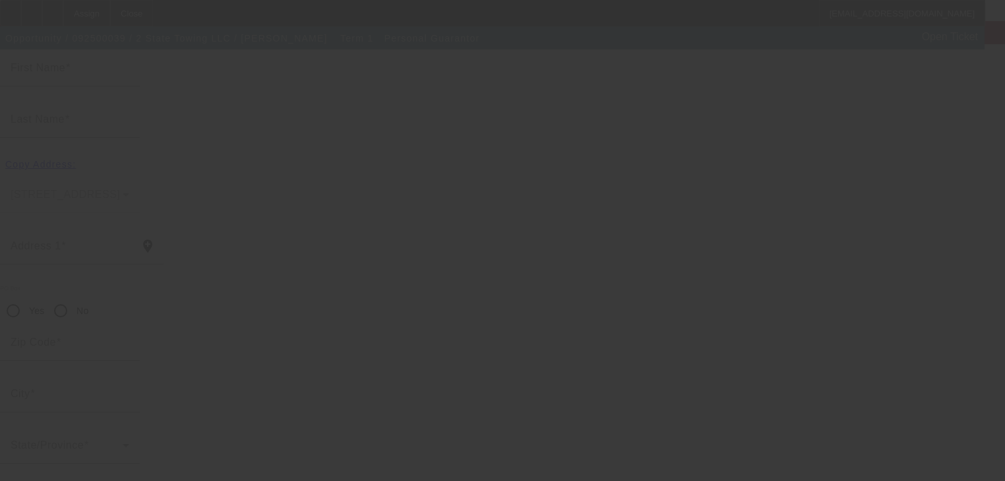
type input "mattthomas0326@gmail.com"
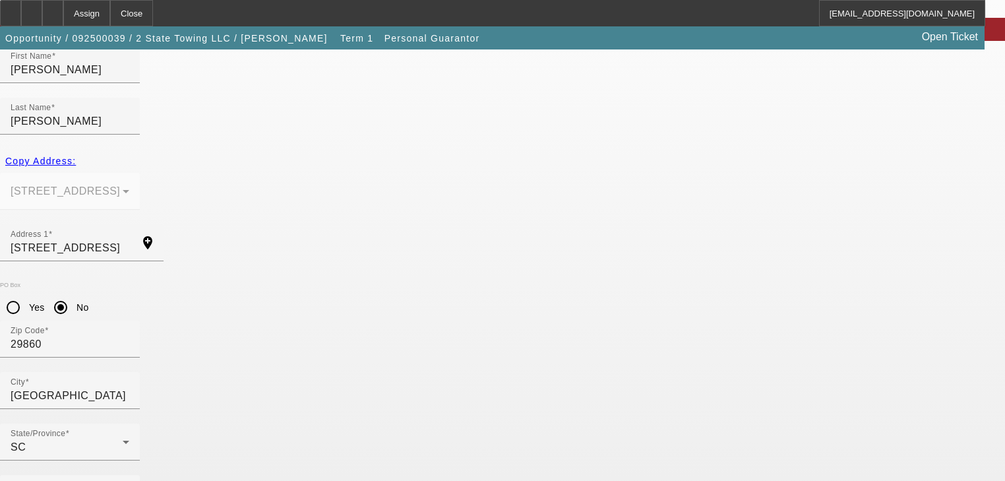
scroll to position [161, 0]
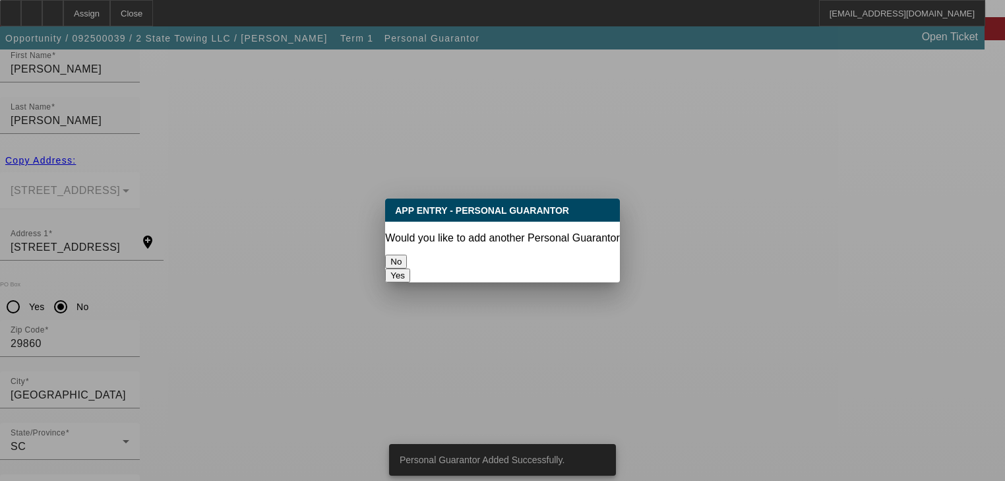
scroll to position [0, 0]
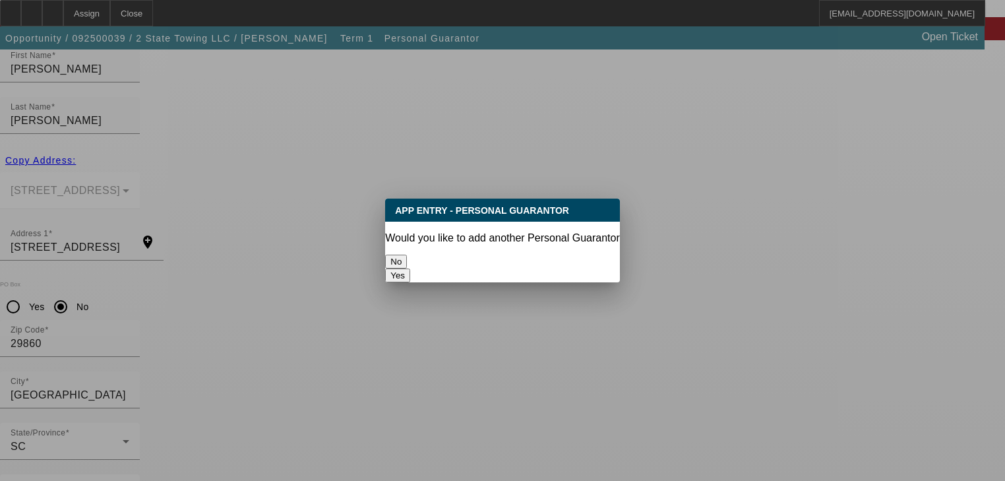
click at [407, 258] on button "No" at bounding box center [396, 262] width 22 height 14
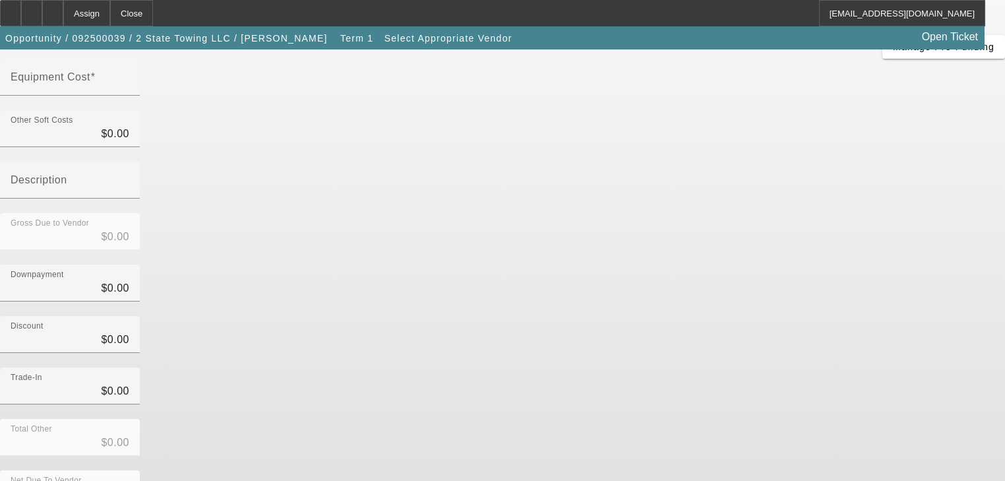
scroll to position [183, 0]
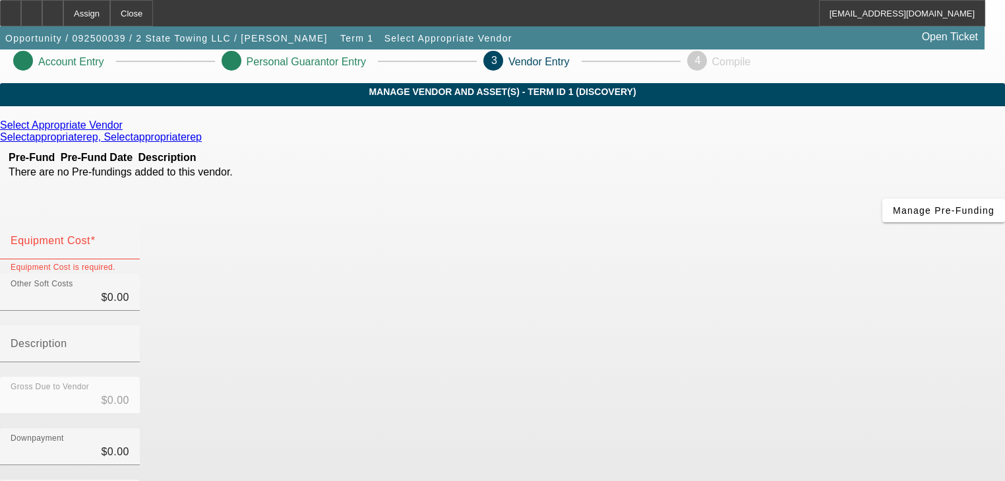
scroll to position [0, 0]
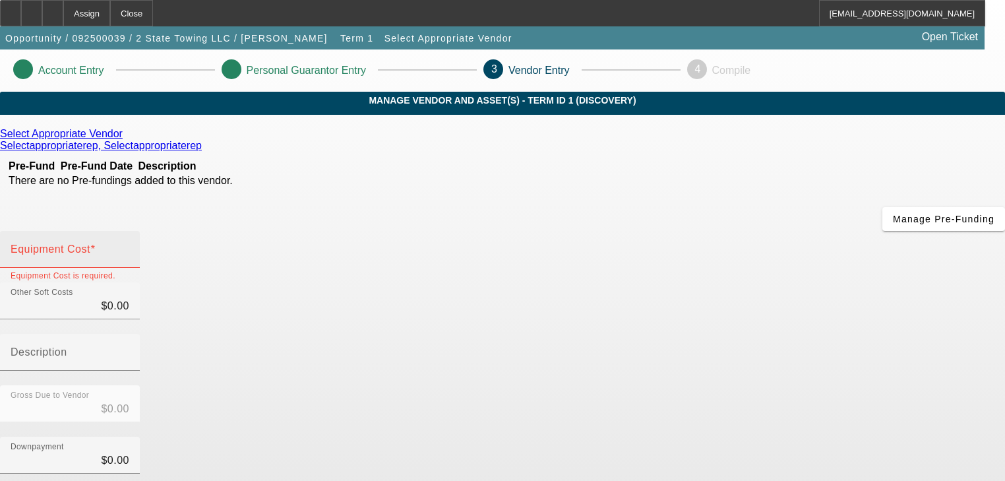
click at [129, 231] on div "Equipment Cost" at bounding box center [70, 249] width 119 height 37
type input "6"
type input "$6.00"
type input "60"
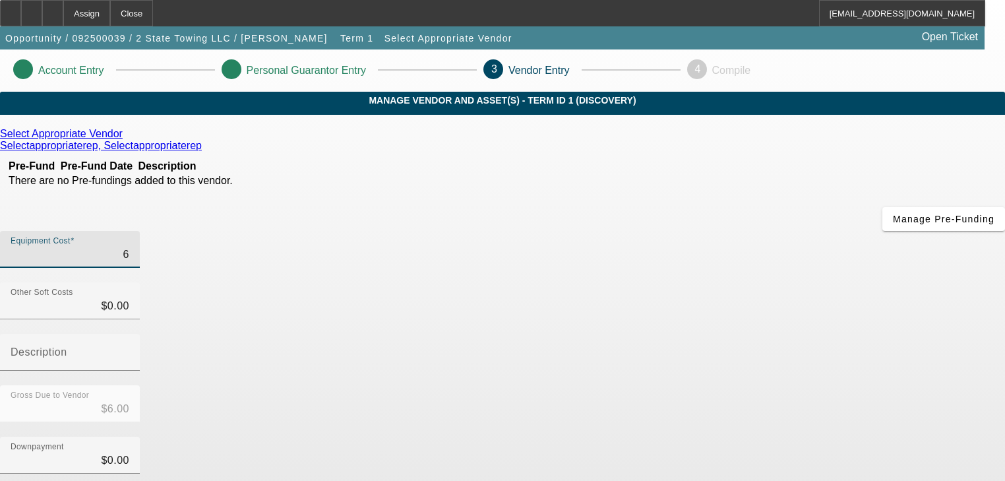
type input "$60.00"
type input "600"
type input "$600.00"
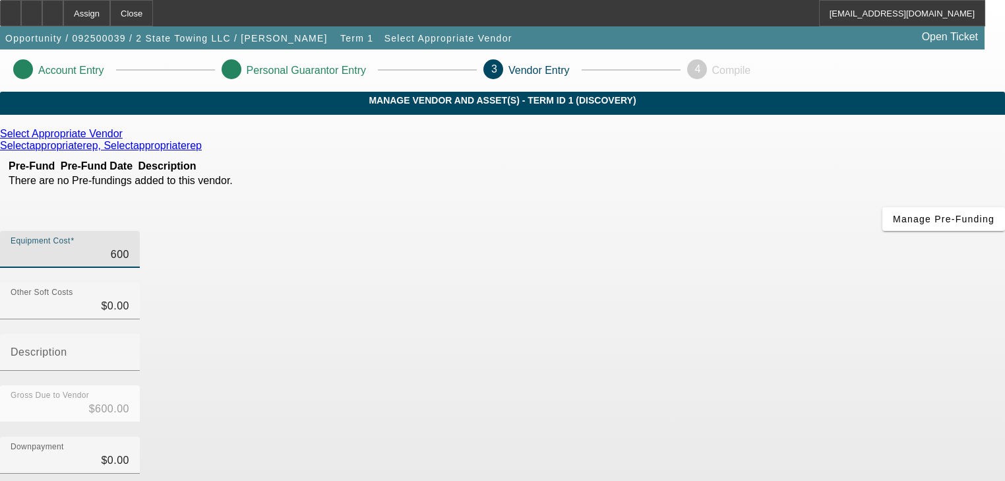
type input "6000"
type input "$6,000.00"
type input "60000"
type input "$60,000.00"
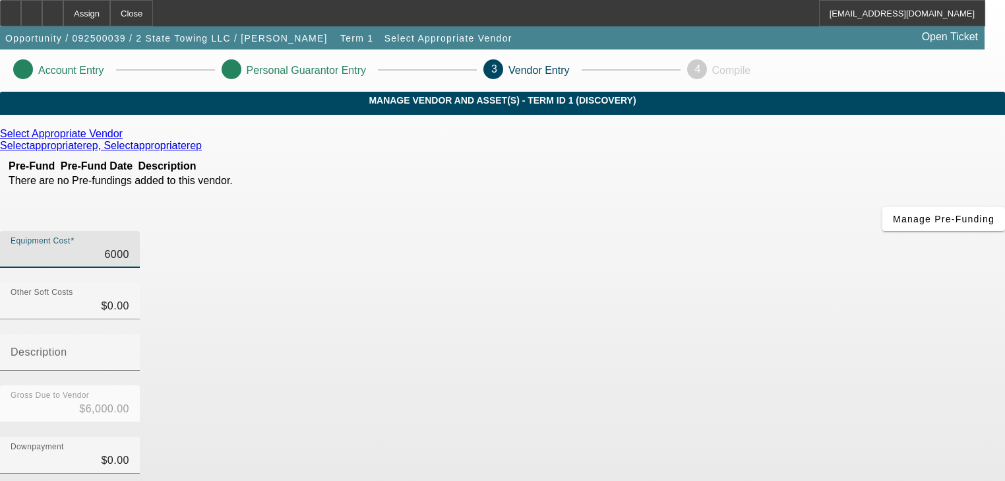
type input "$60,000.00"
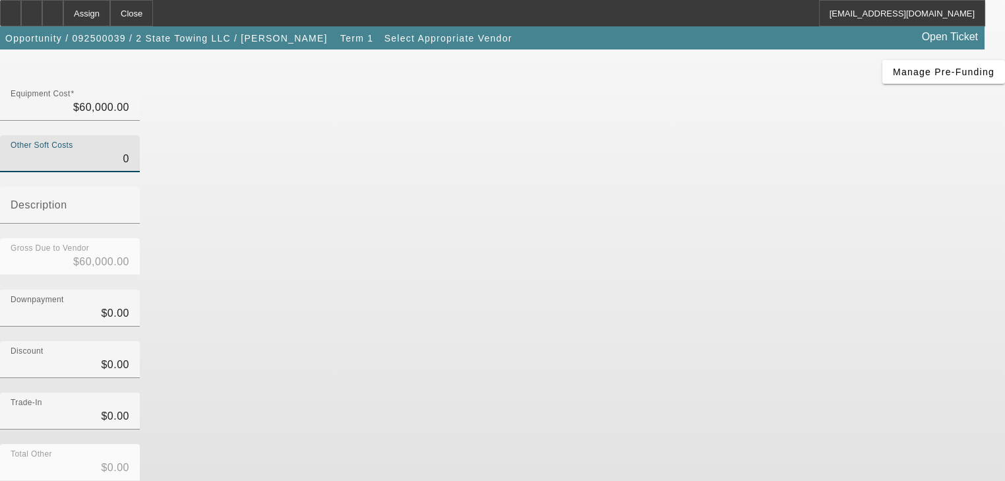
scroll to position [183, 0]
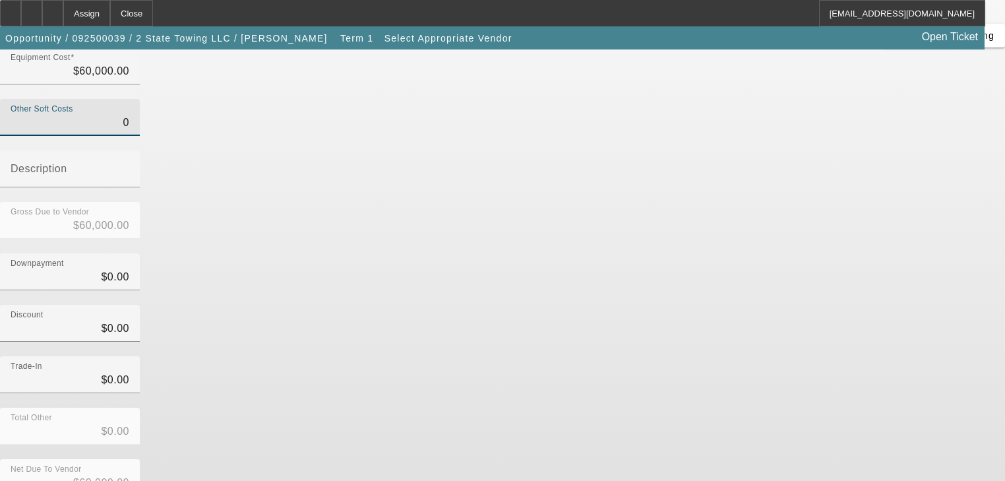
type input "$0.00"
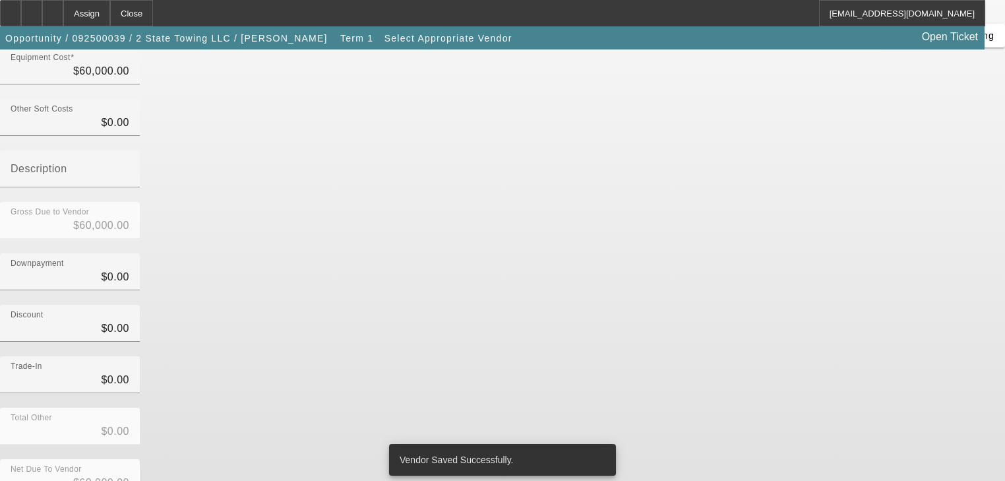
scroll to position [0, 0]
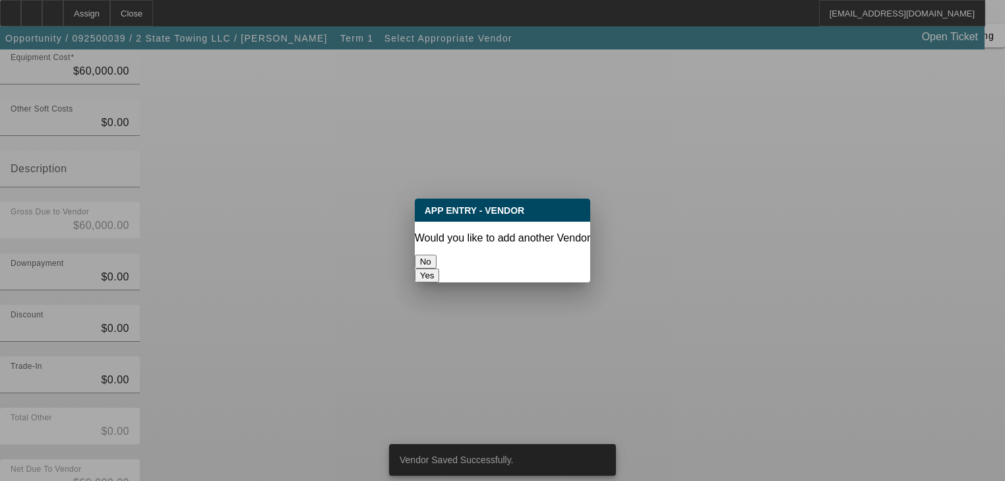
click at [437, 255] on button "No" at bounding box center [426, 262] width 22 height 14
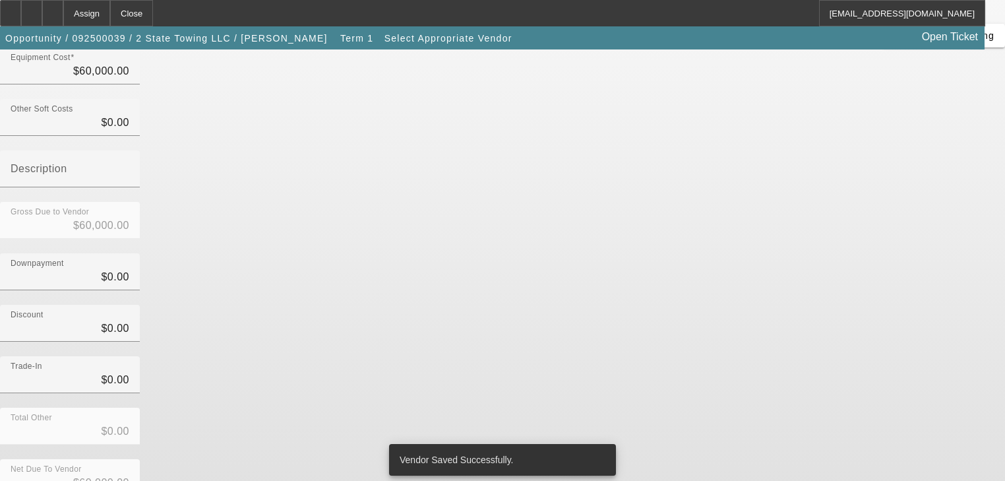
scroll to position [183, 0]
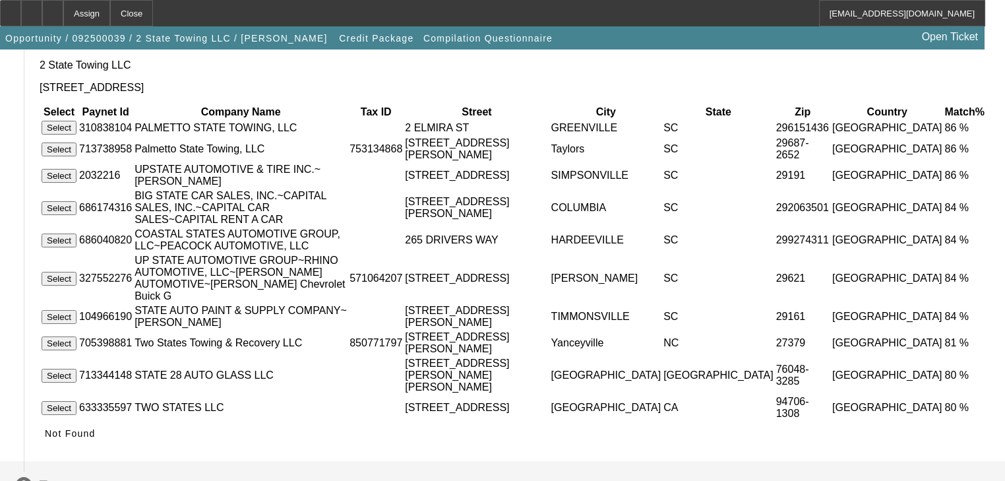
scroll to position [178, 0]
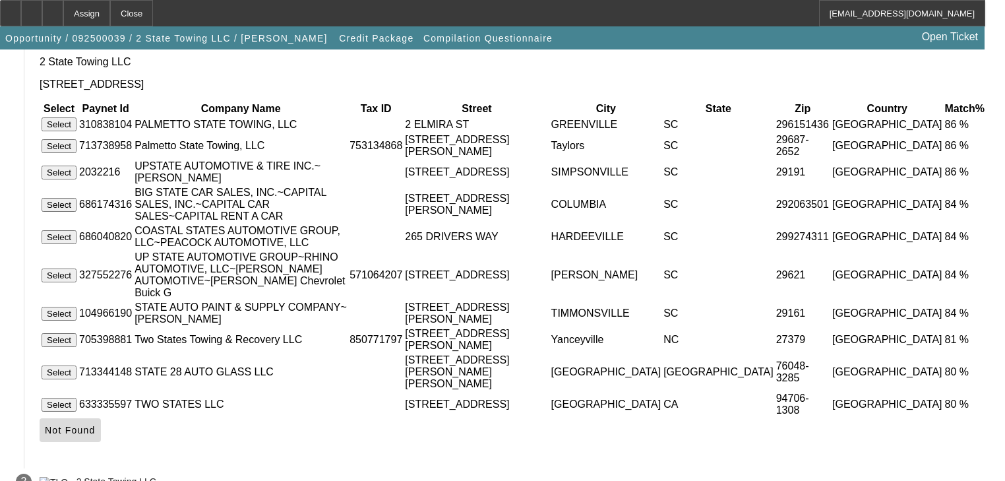
click at [101, 414] on span at bounding box center [70, 430] width 61 height 32
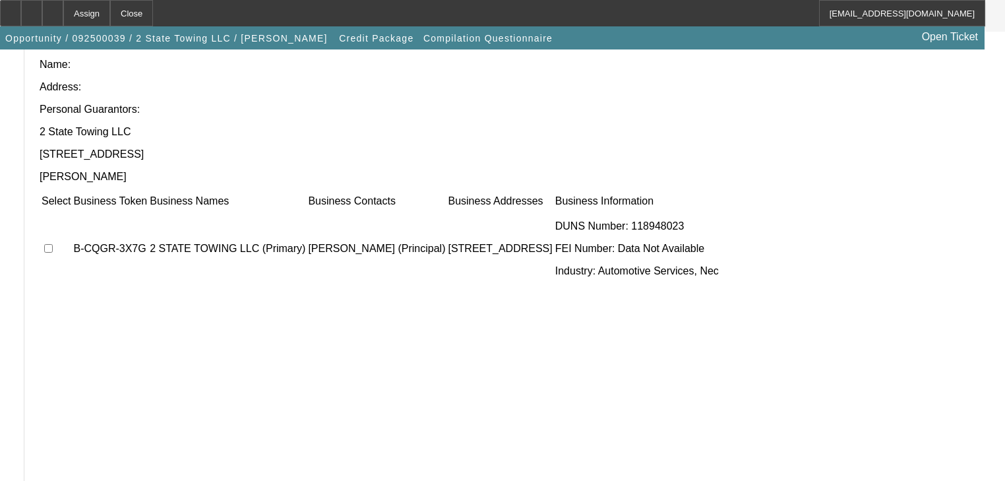
click at [53, 244] on input "checkbox" at bounding box center [48, 248] width 9 height 9
checkbox input "true"
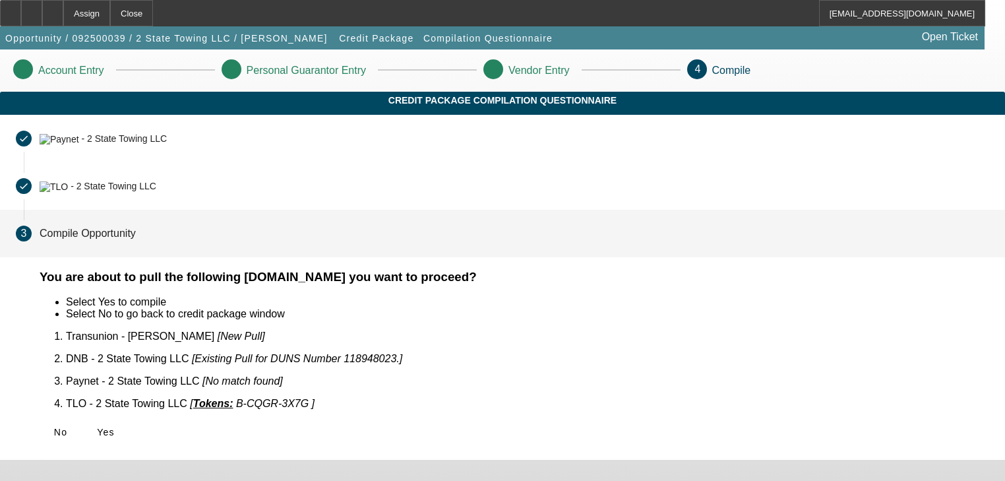
scroll to position [0, 0]
click at [115, 427] on span "Yes" at bounding box center [106, 432] width 18 height 11
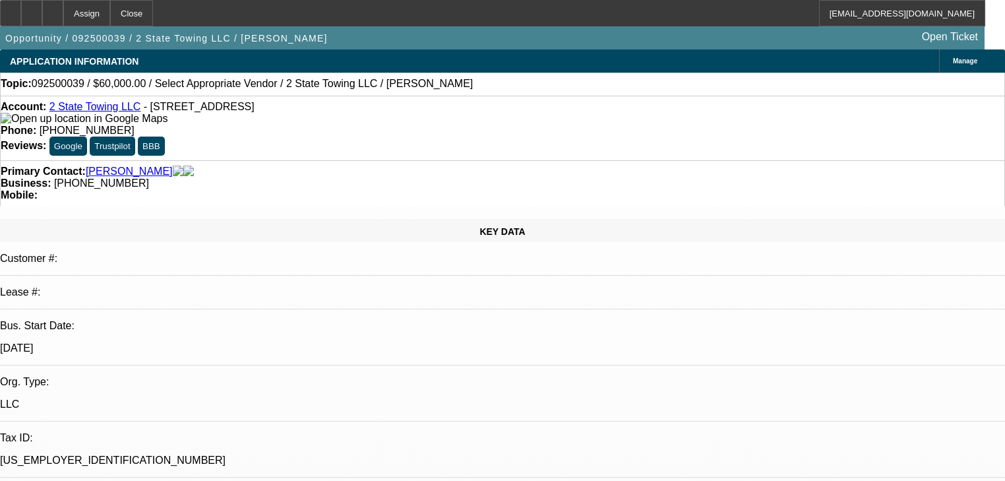
select select "0"
select select "2"
select select "0.1"
select select "4"
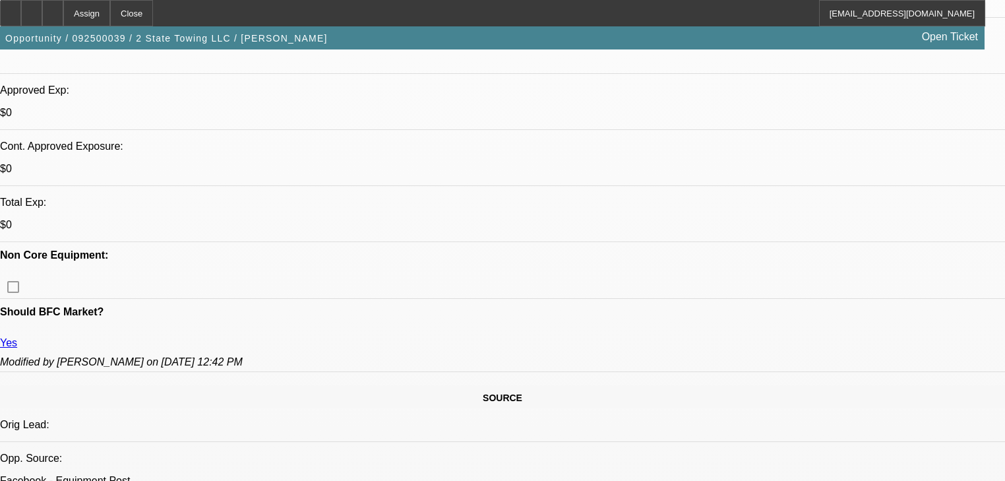
scroll to position [739, 0]
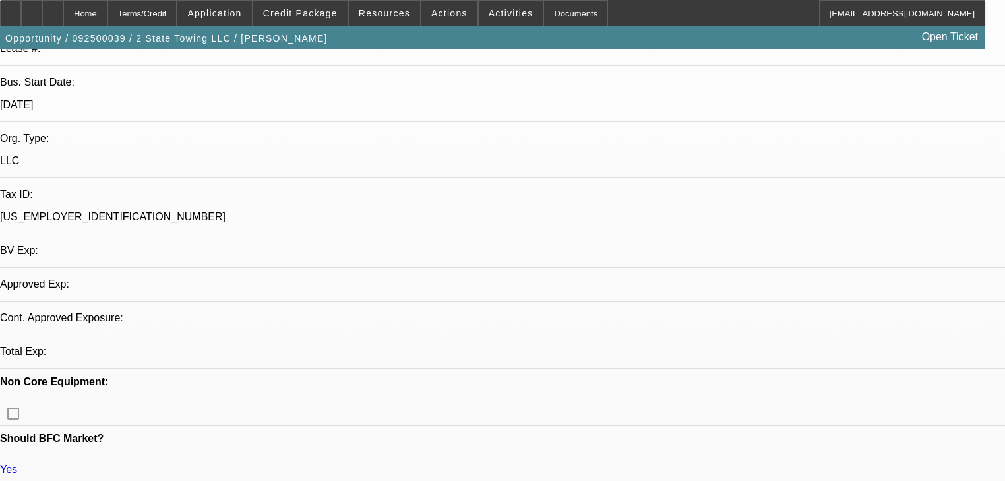
select select "0"
select select "2"
select select "0.1"
select select "4"
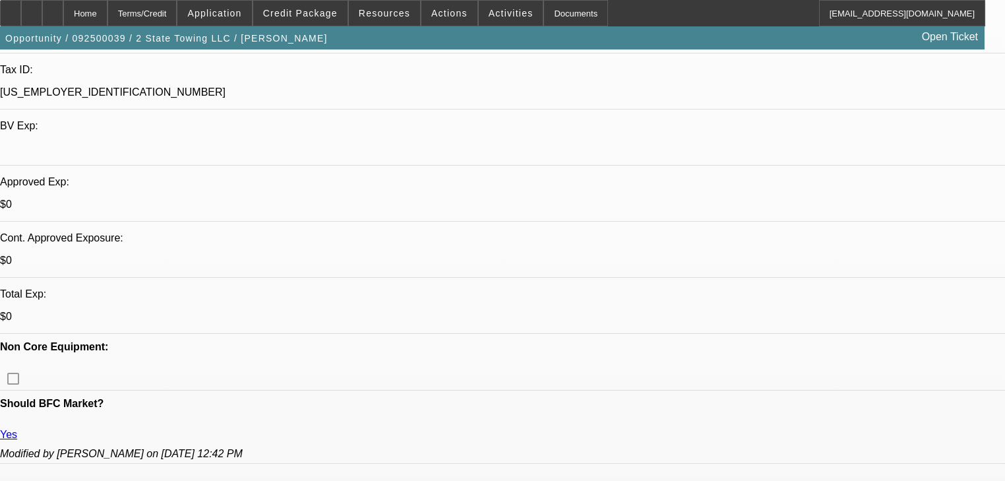
scroll to position [369, 0]
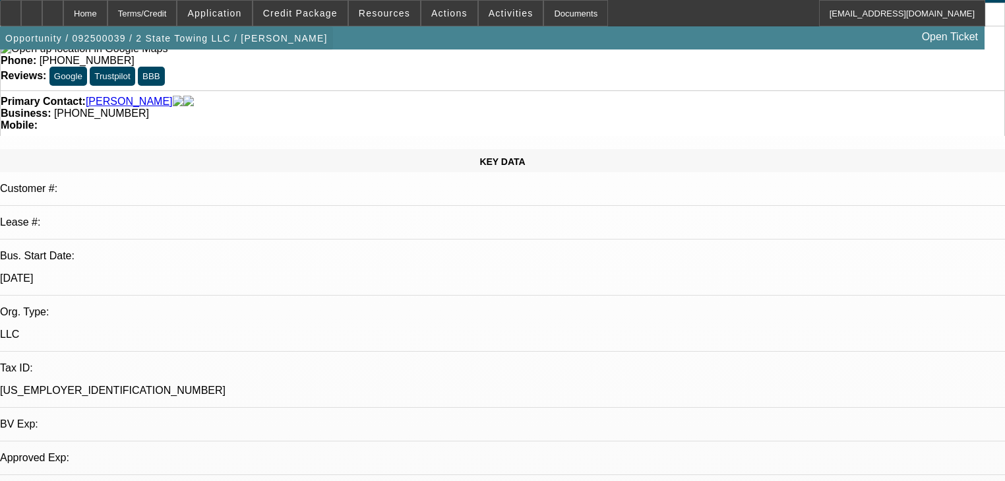
select select "0"
select select "2"
select select "0.1"
select select "4"
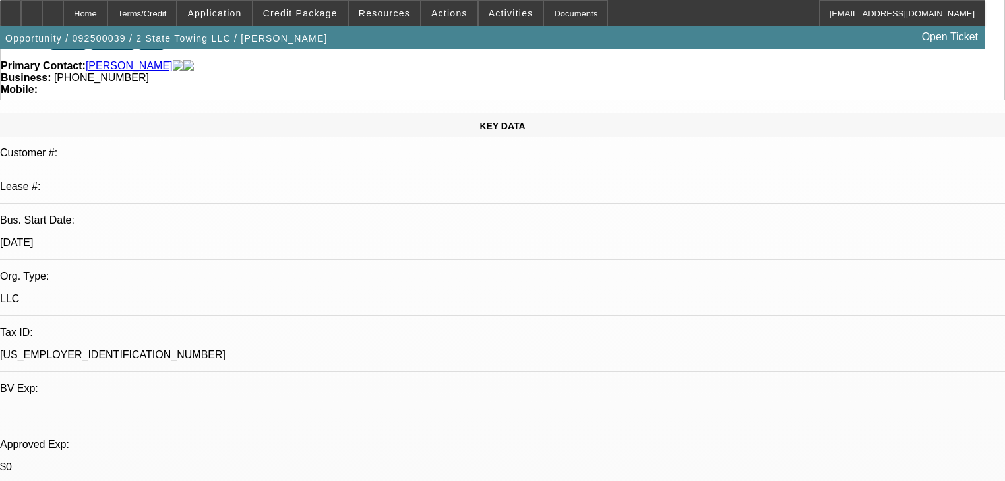
scroll to position [369, 0]
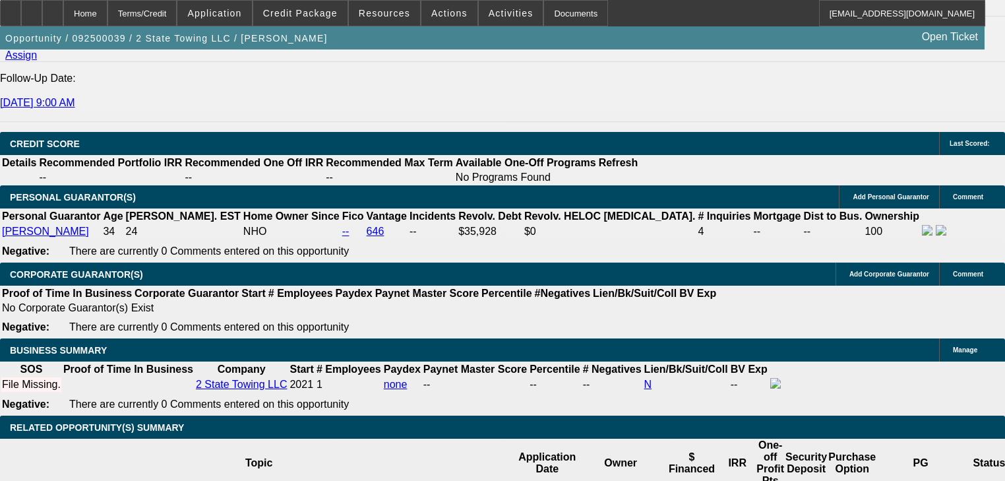
scroll to position [1741, 0]
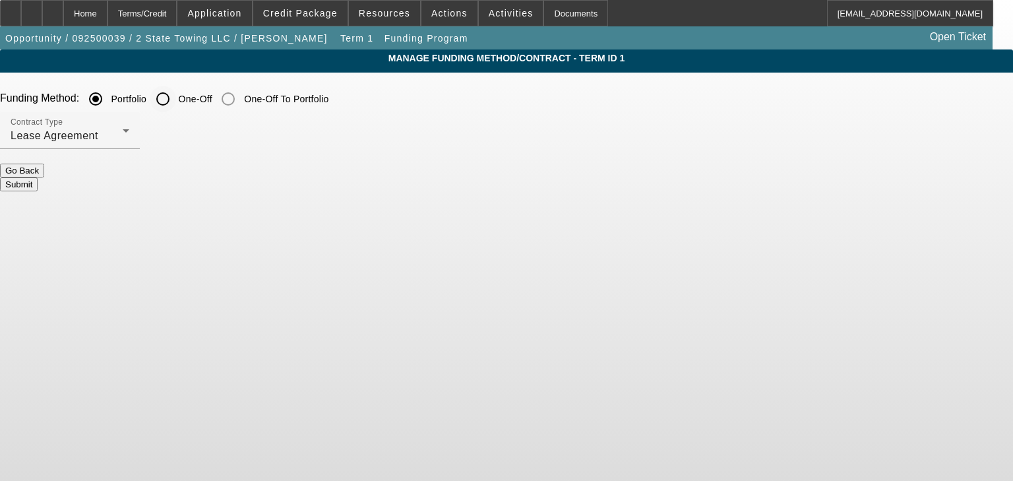
click at [176, 104] on input "One-Off" at bounding box center [163, 99] width 26 height 26
radio input "true"
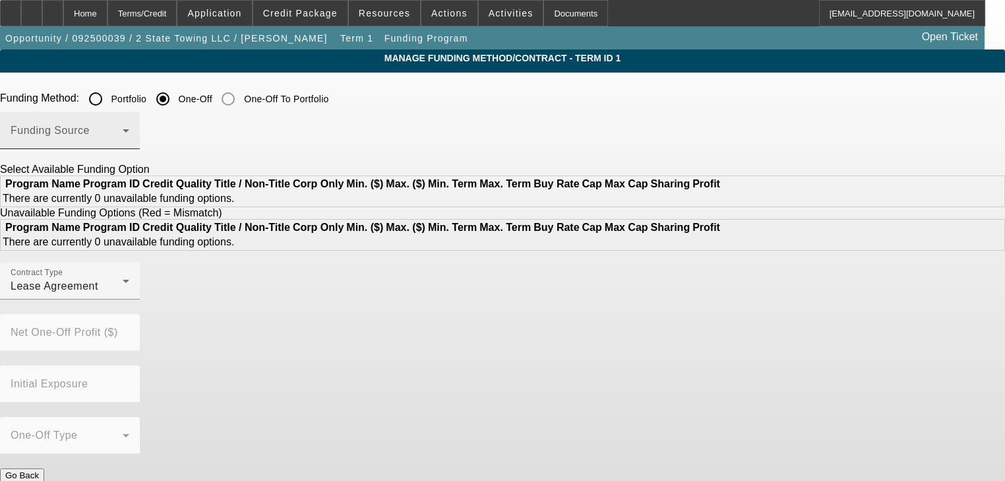
click at [123, 138] on span at bounding box center [67, 136] width 112 height 16
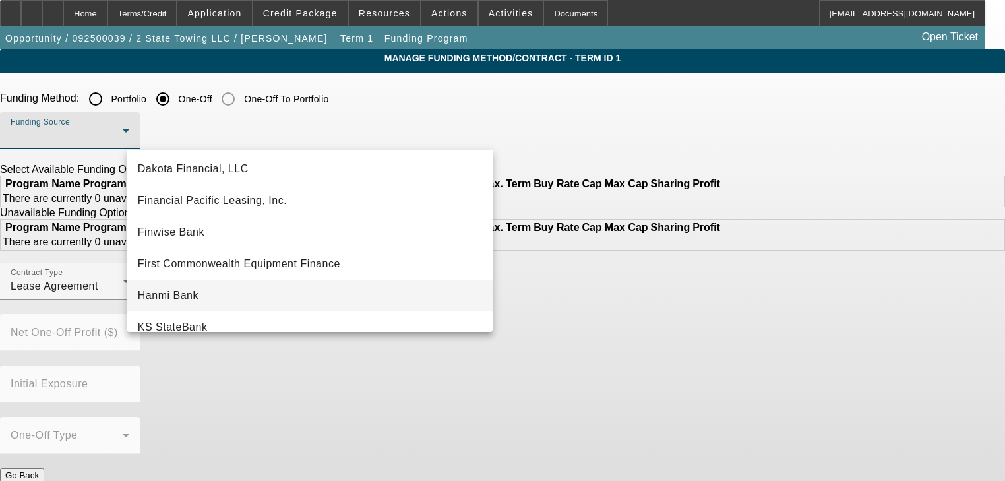
scroll to position [106, 0]
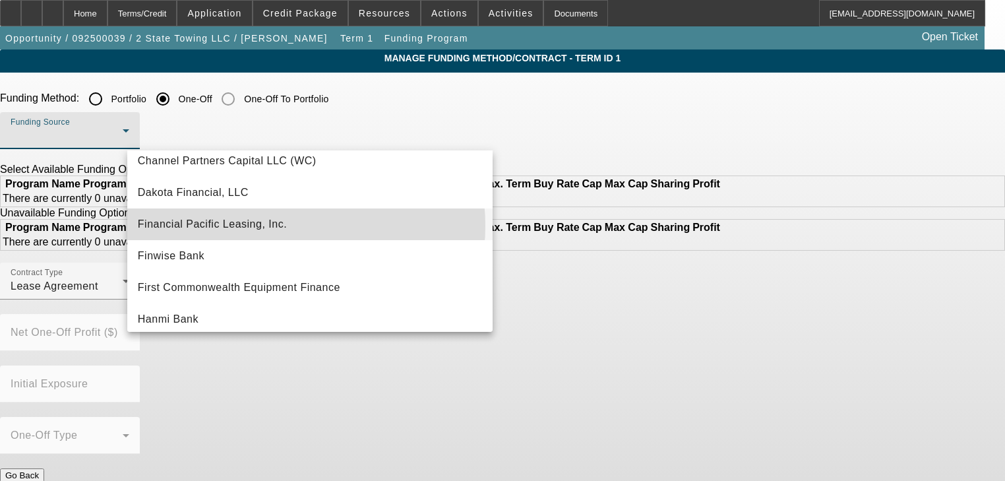
click at [270, 226] on span "Financial Pacific Leasing, Inc." at bounding box center [212, 224] width 149 height 16
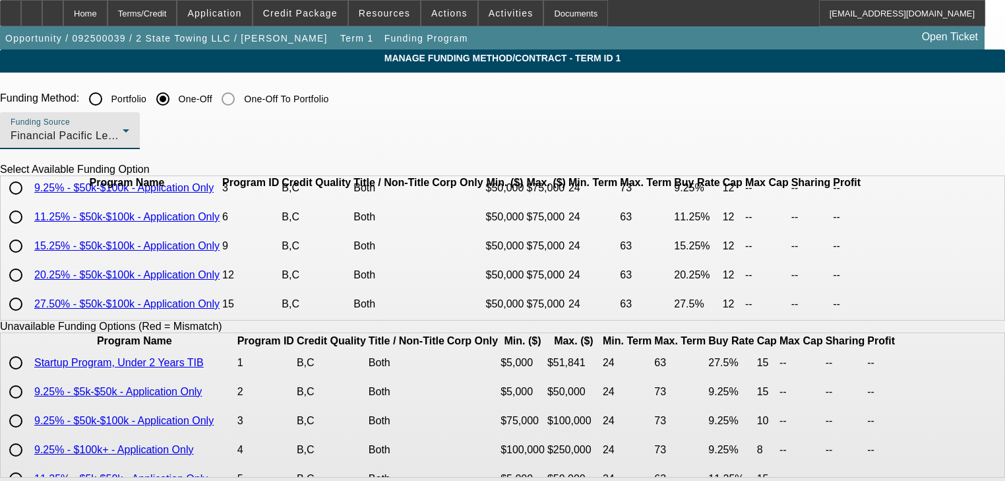
scroll to position [55, 0]
click at [29, 277] on input "radio" at bounding box center [16, 275] width 26 height 26
radio input "true"
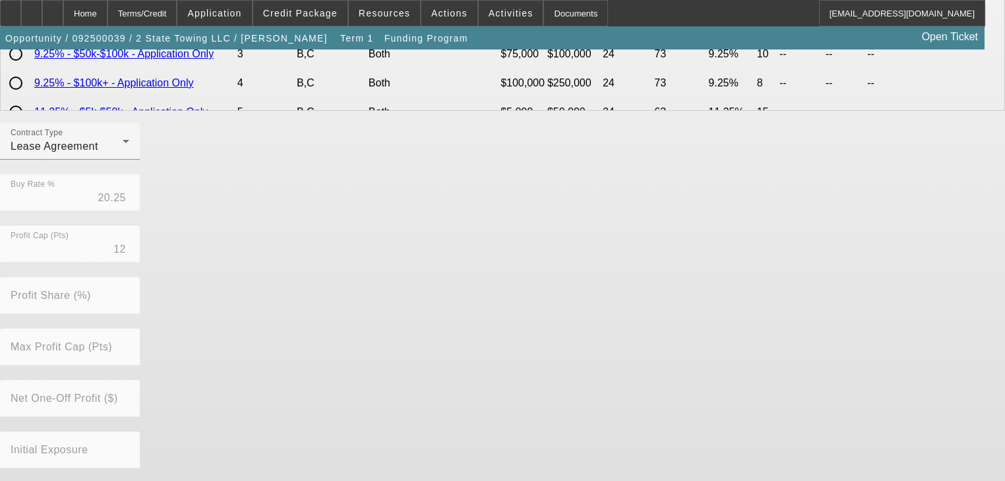
scroll to position [417, 0]
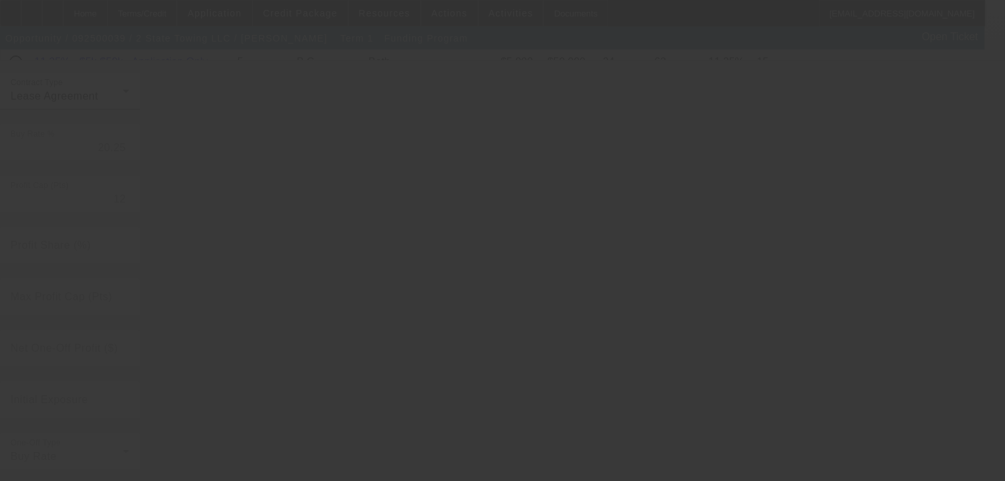
radio input "true"
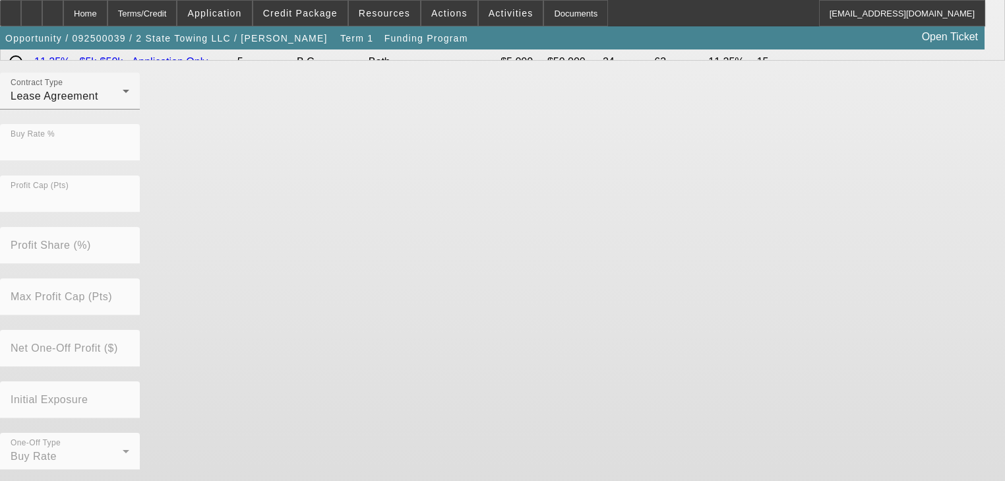
scroll to position [0, 0]
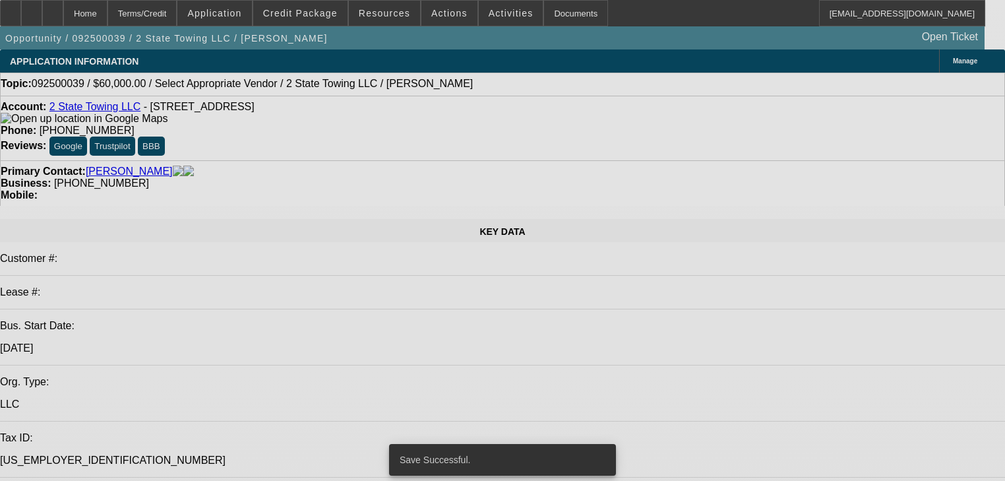
select select "0"
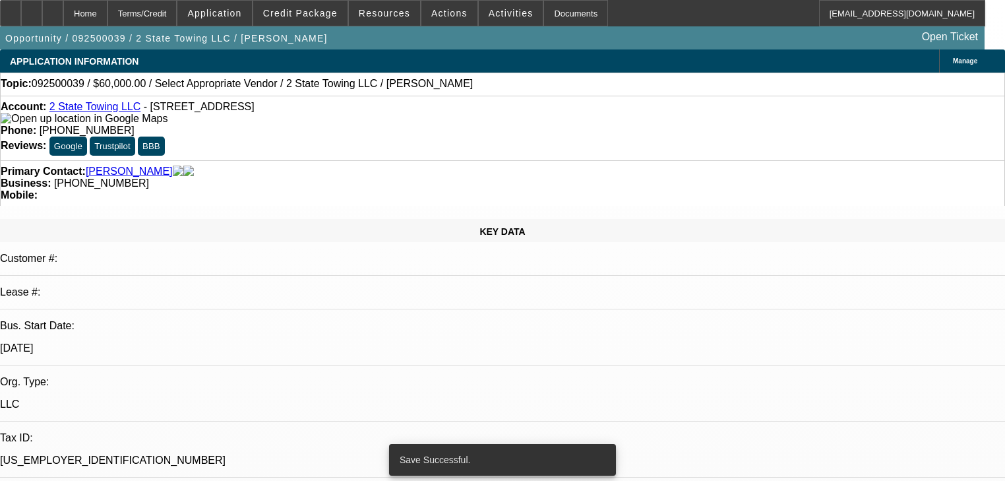
select select "2"
select select "0.1"
select select "4"
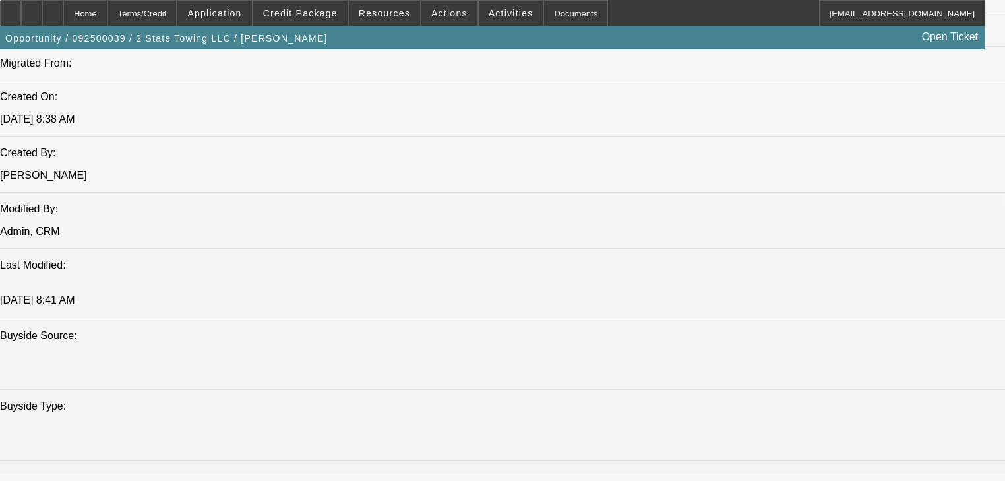
scroll to position [791, 0]
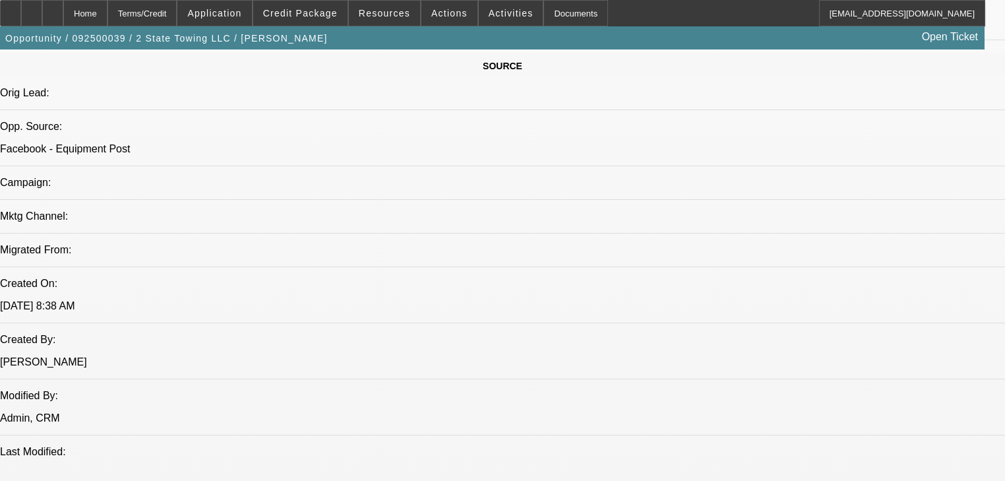
radio input "true"
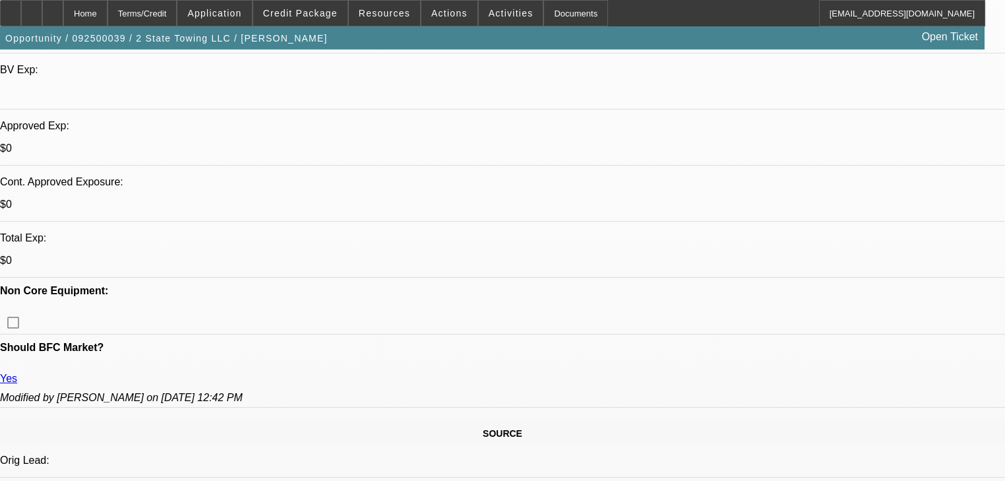
scroll to position [422, 0]
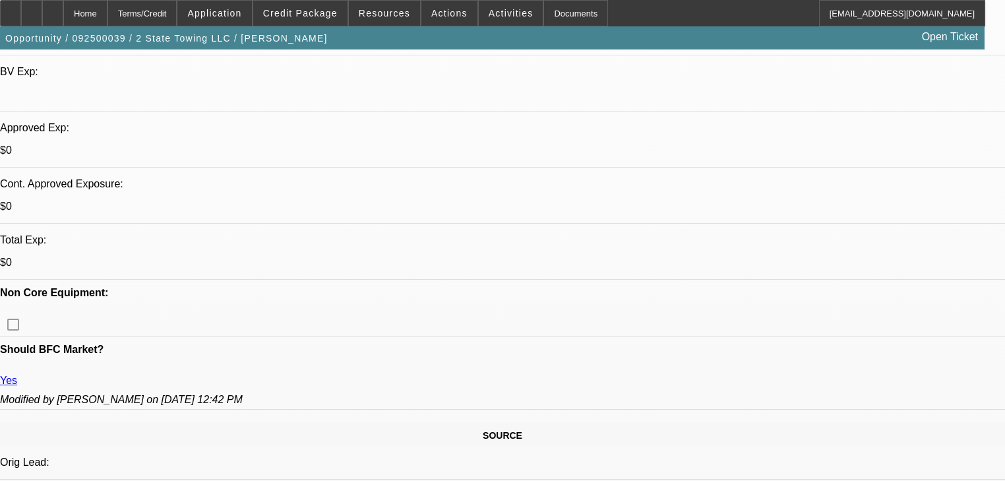
type textarea "Finpac declined in June after previously approving"
radio input "true"
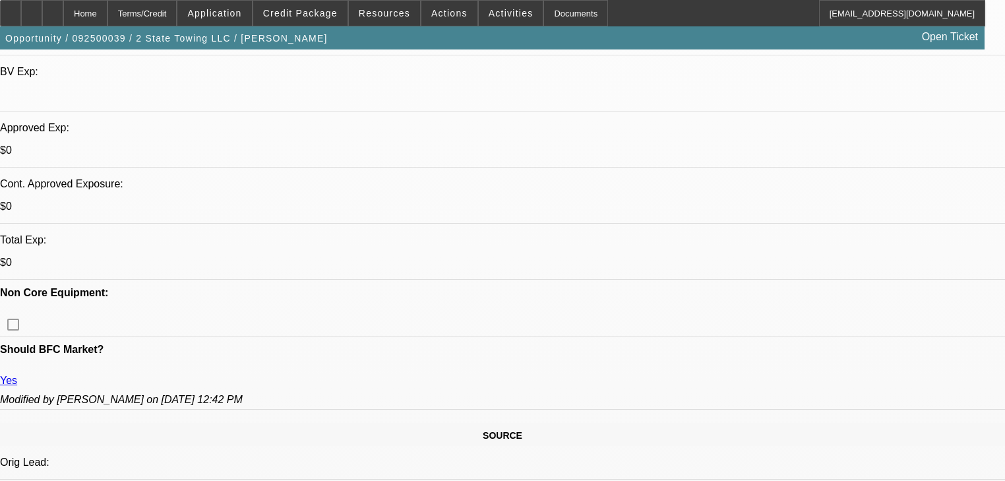
drag, startPoint x: 826, startPoint y: 221, endPoint x: 811, endPoint y: 235, distance: 20.5
radio input "false"
radio input "true"
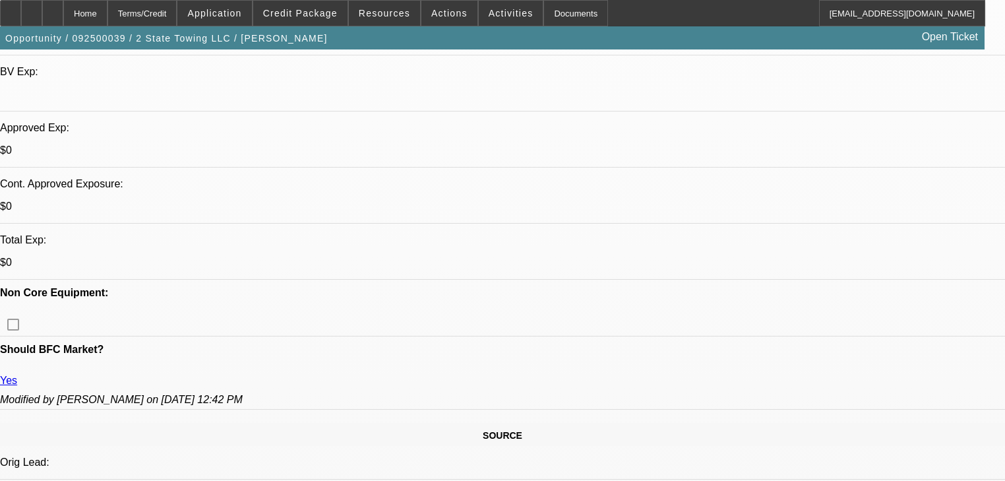
paste textarea "Financing, what are the chances of getting approved with 10% down instead of 20"
type textarea ""Financing, what are the chances of getting approved with 10% down instead of 2…"
radio input "true"
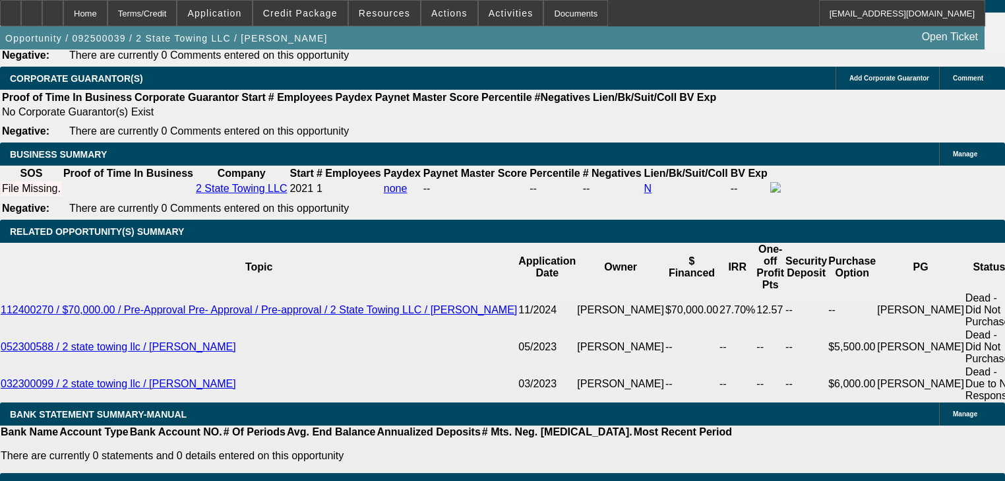
scroll to position [1794, 0]
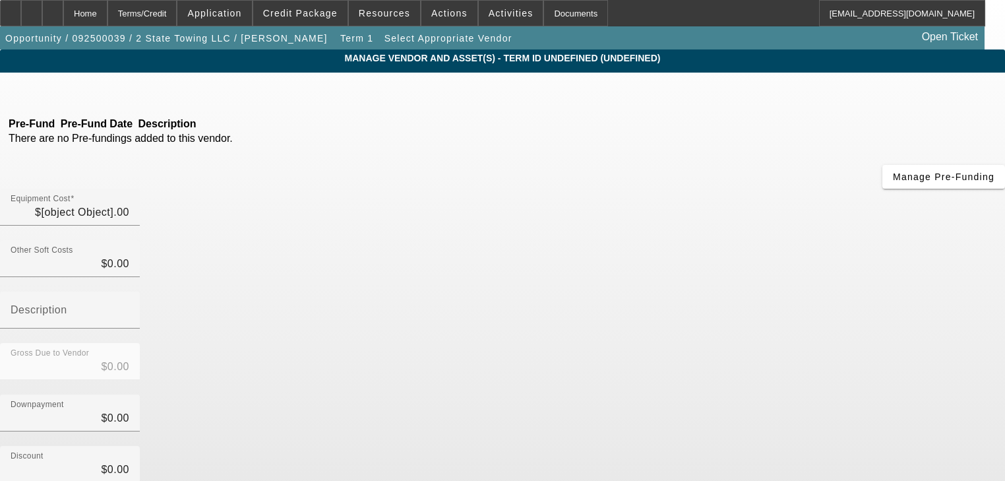
type input "$60,000.00"
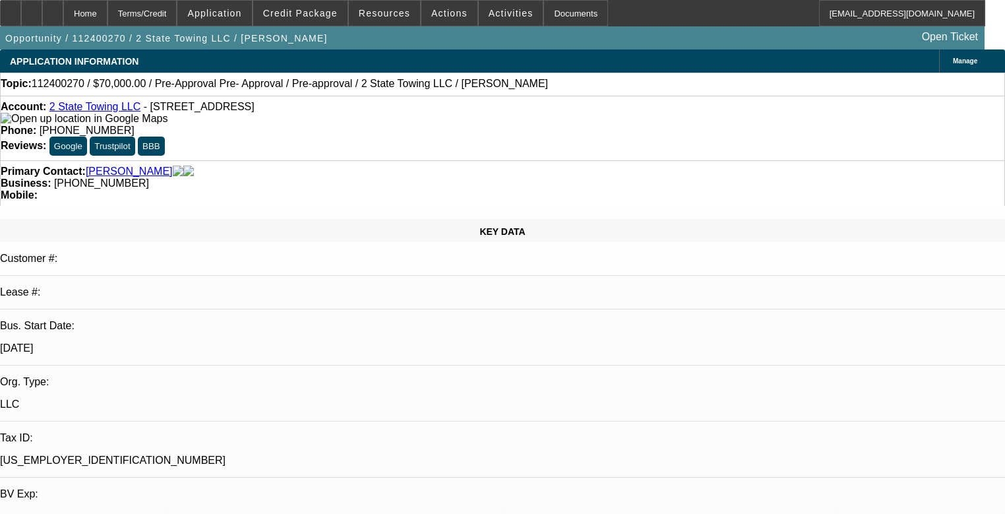
select select "0"
select select "6"
select select "0"
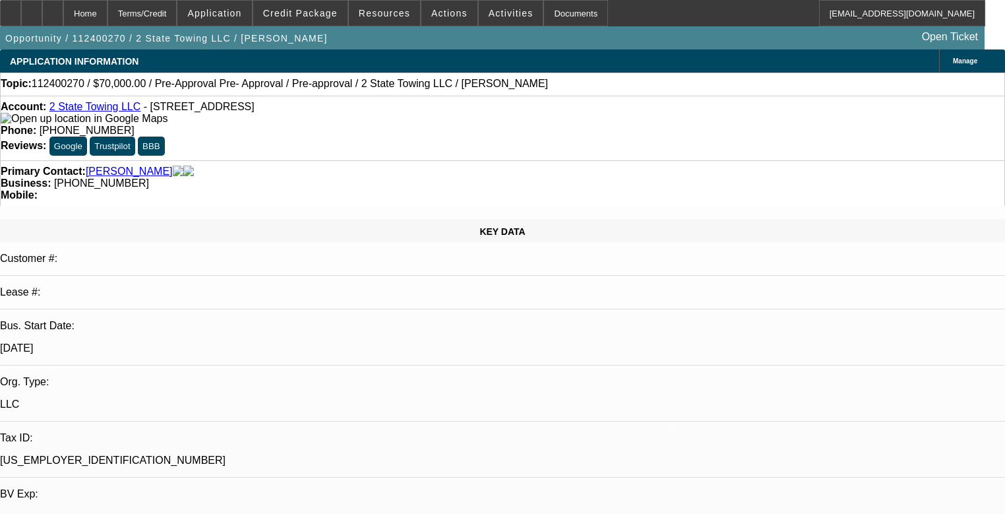
select select "0"
select select "0.1"
select select "4"
select select "0"
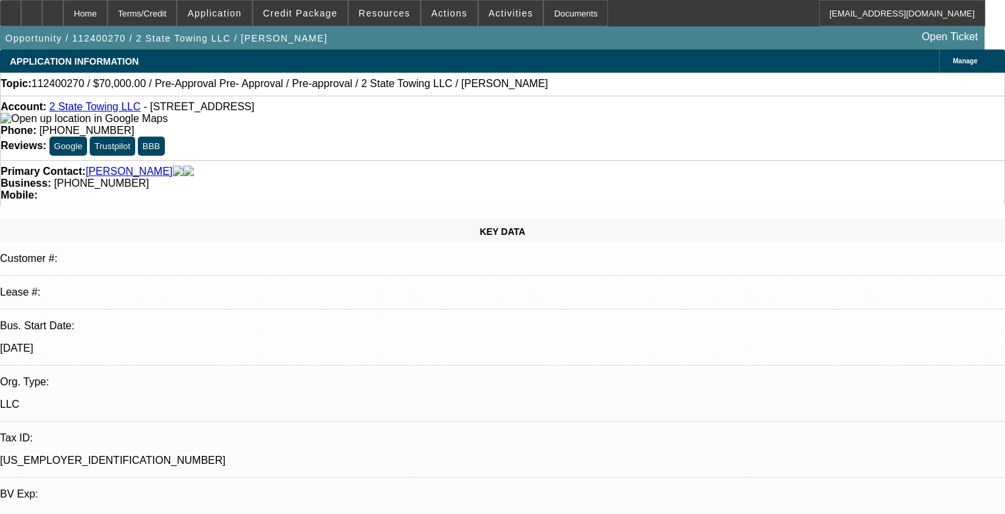
select select "0.1"
select select "4"
select select "0"
select select "0.1"
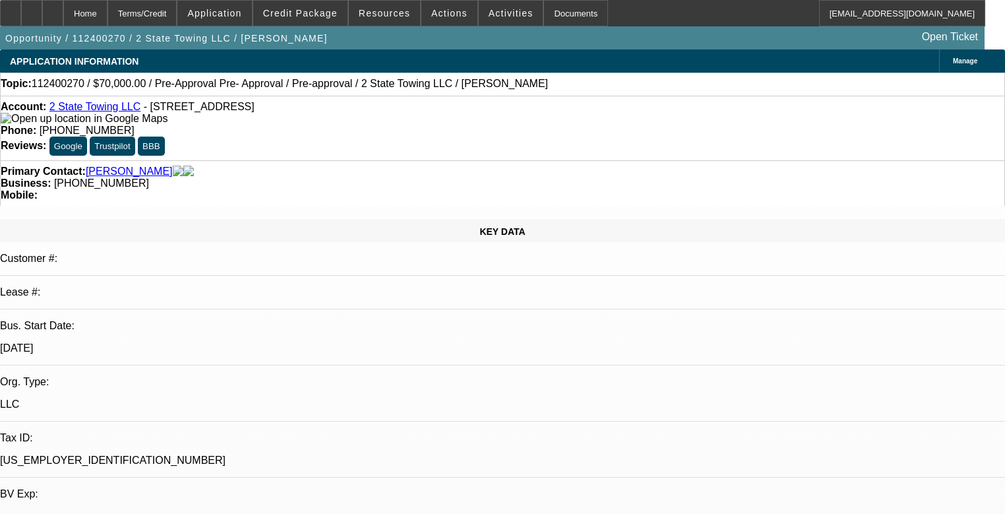
select select "4"
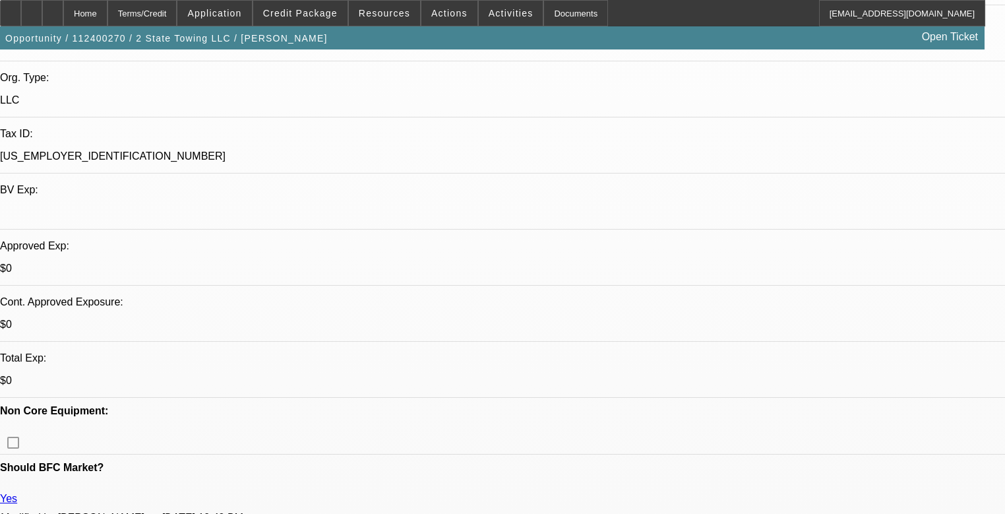
scroll to position [317, 0]
